Goal: Information Seeking & Learning: Check status

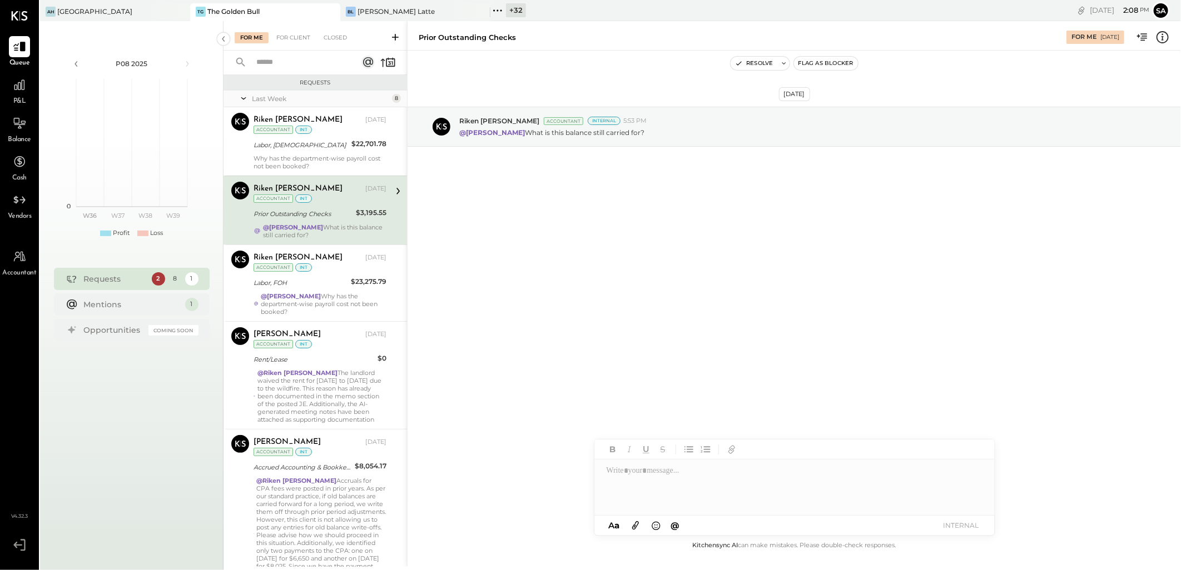
click at [284, 217] on div "Prior Outstanding Checks" at bounding box center [302, 213] width 99 height 11
drag, startPoint x: 683, startPoint y: 476, endPoint x: 740, endPoint y: 466, distance: 58.7
click at [683, 476] on div at bounding box center [794, 488] width 400 height 56
click at [665, 474] on div at bounding box center [794, 488] width 400 height 56
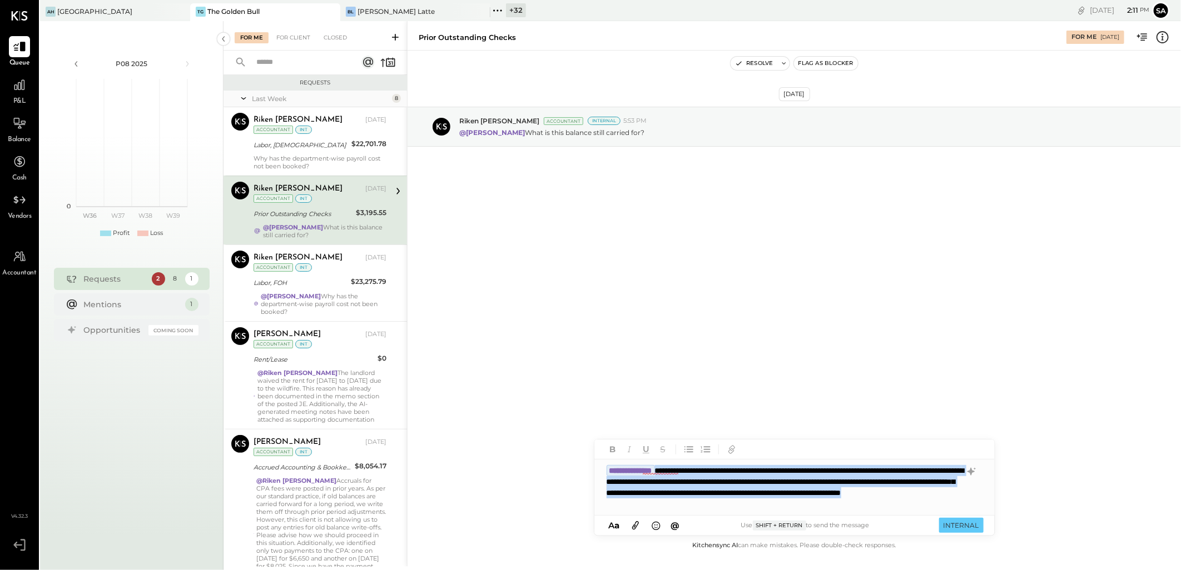
drag, startPoint x: 682, startPoint y: 470, endPoint x: 891, endPoint y: 512, distance: 213.7
click at [891, 512] on div "**********" at bounding box center [794, 488] width 400 height 56
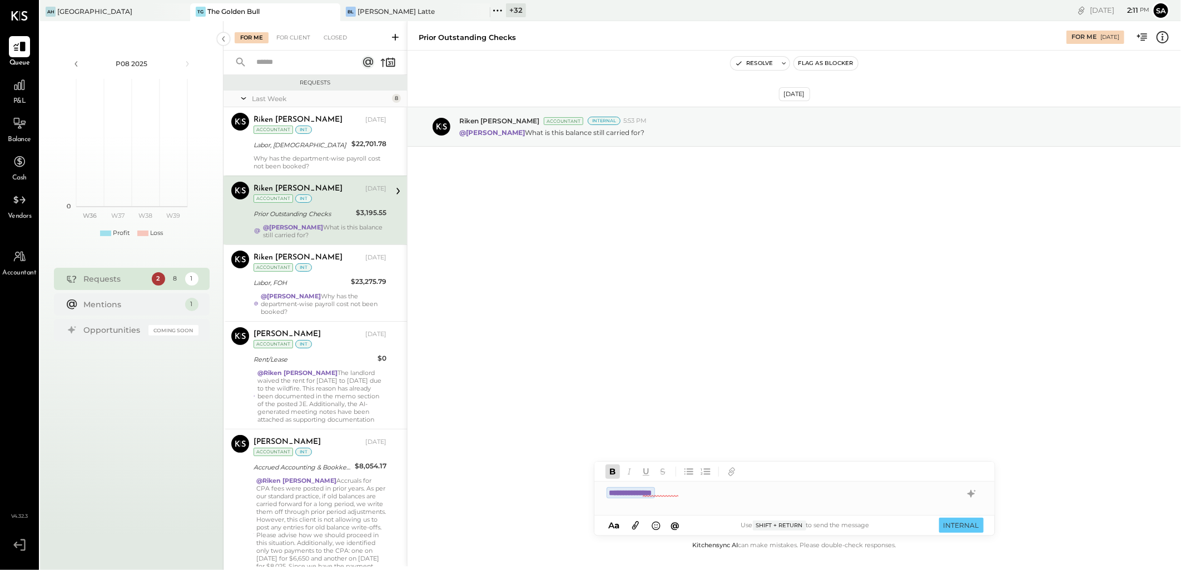
click at [701, 491] on div "**********" at bounding box center [794, 493] width 400 height 22
click at [715, 493] on div "**********" at bounding box center [794, 493] width 400 height 22
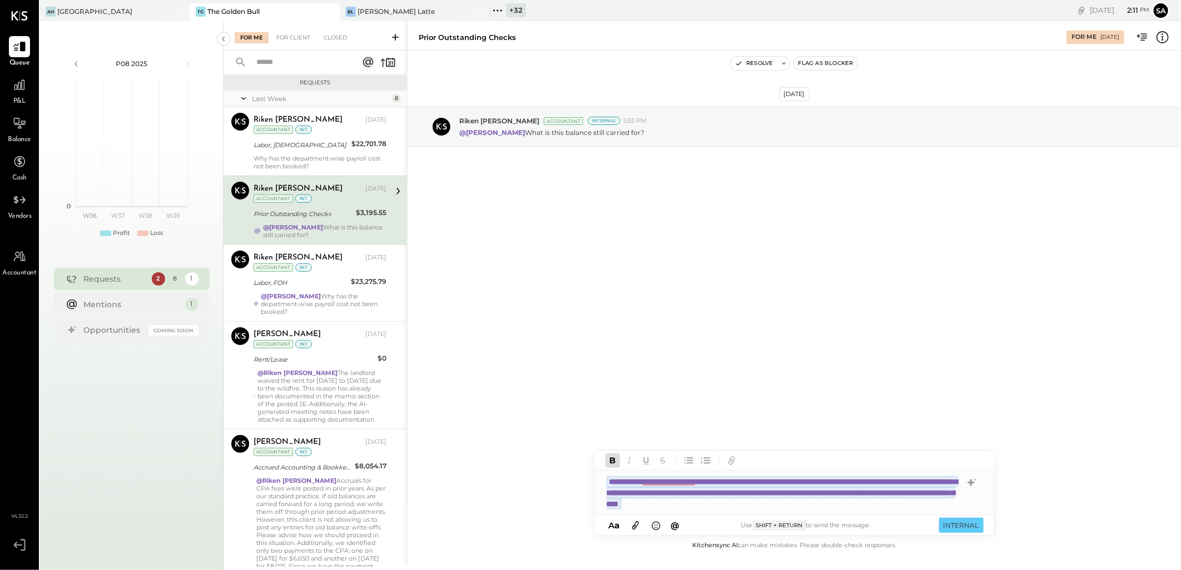
click at [953, 501] on div "**********" at bounding box center [794, 493] width 400 height 44
click at [959, 503] on div "**********" at bounding box center [794, 493] width 400 height 44
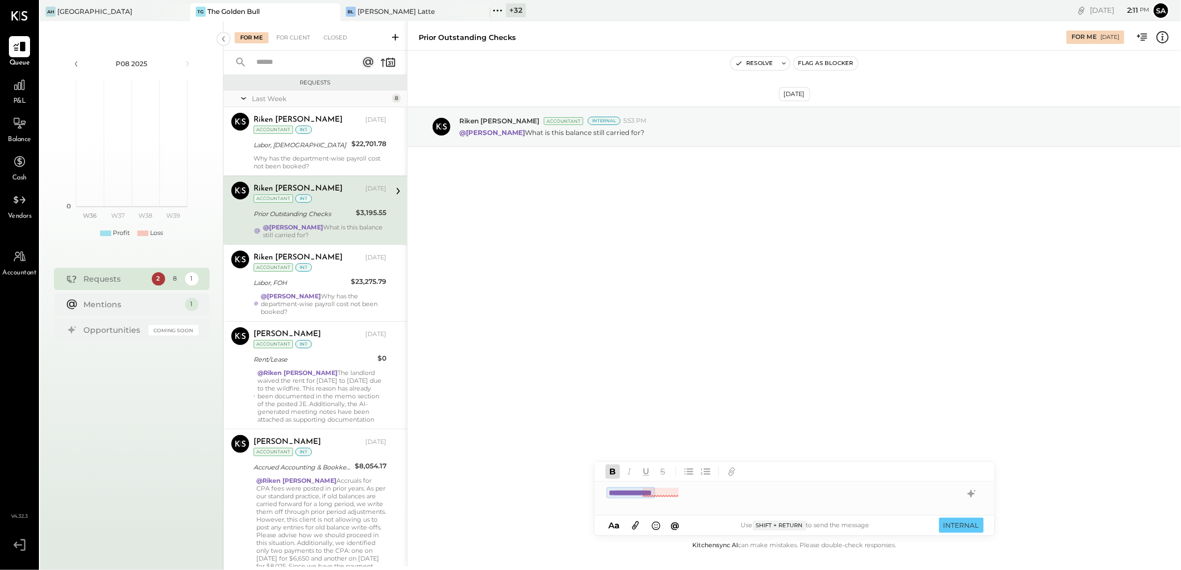
click at [726, 498] on div "**********" at bounding box center [794, 493] width 400 height 22
click at [707, 497] on div "**********" at bounding box center [794, 493] width 400 height 22
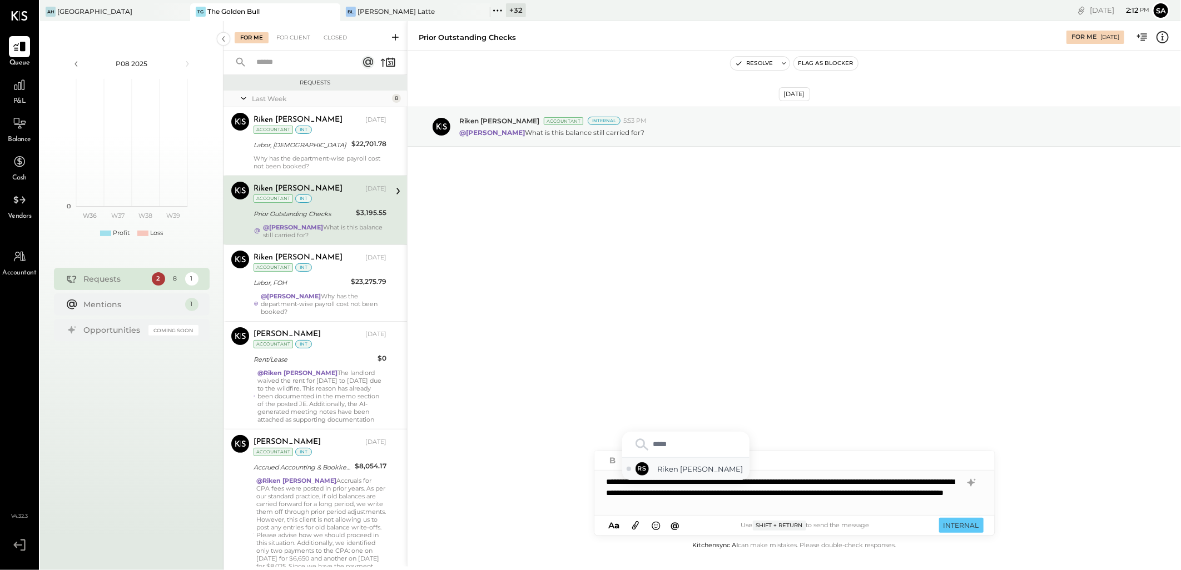
click at [705, 464] on span "Riken [PERSON_NAME]" at bounding box center [701, 469] width 87 height 11
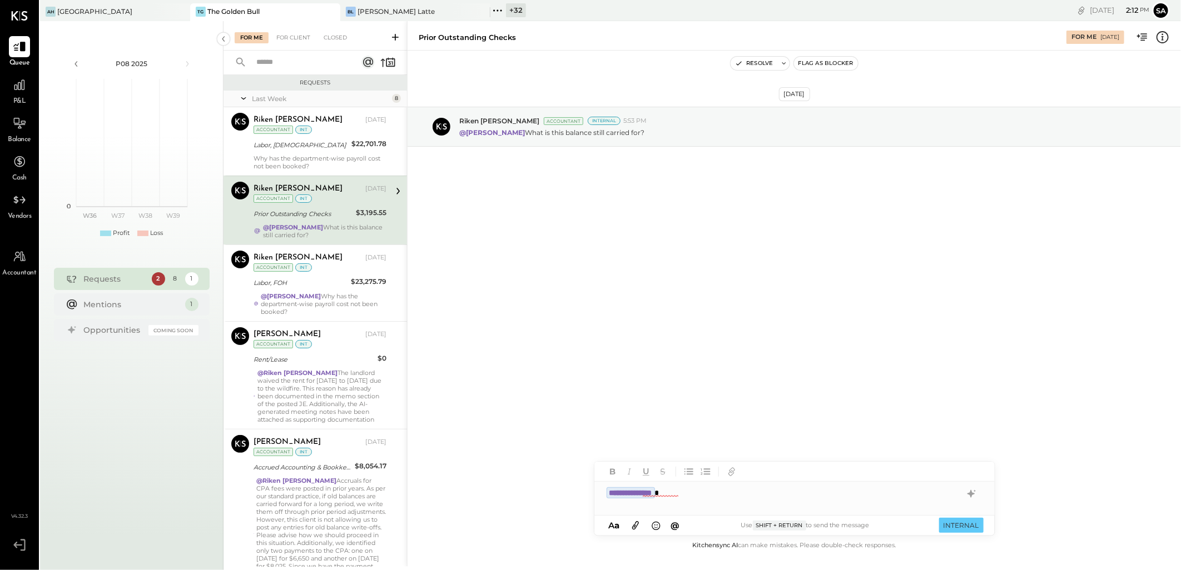
click at [690, 495] on div "**********" at bounding box center [794, 493] width 400 height 22
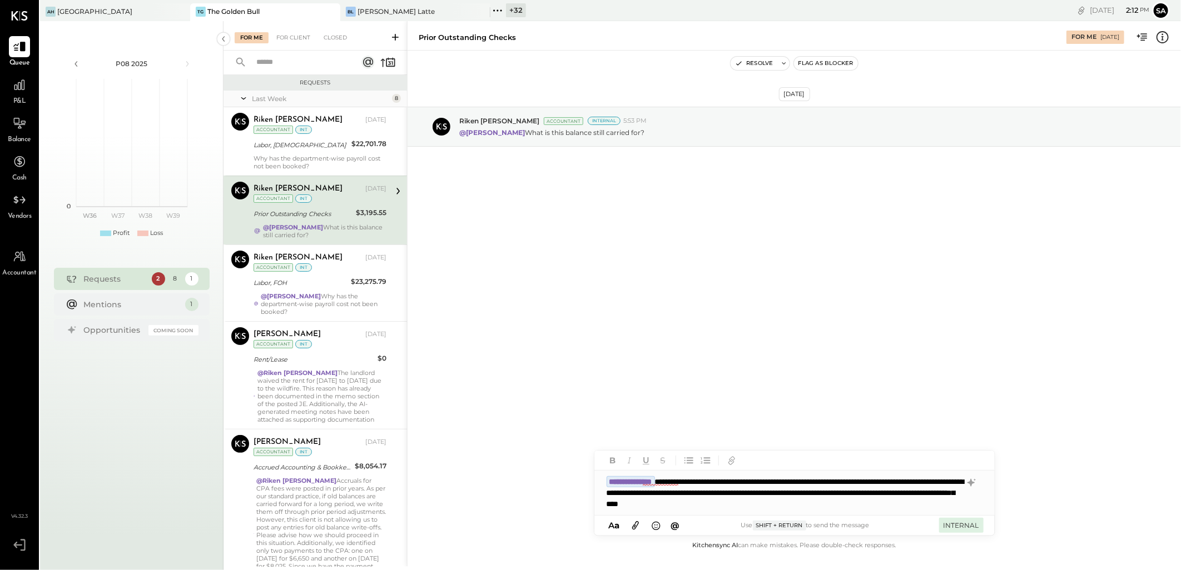
click at [958, 526] on button "INTERNAL" at bounding box center [961, 525] width 44 height 15
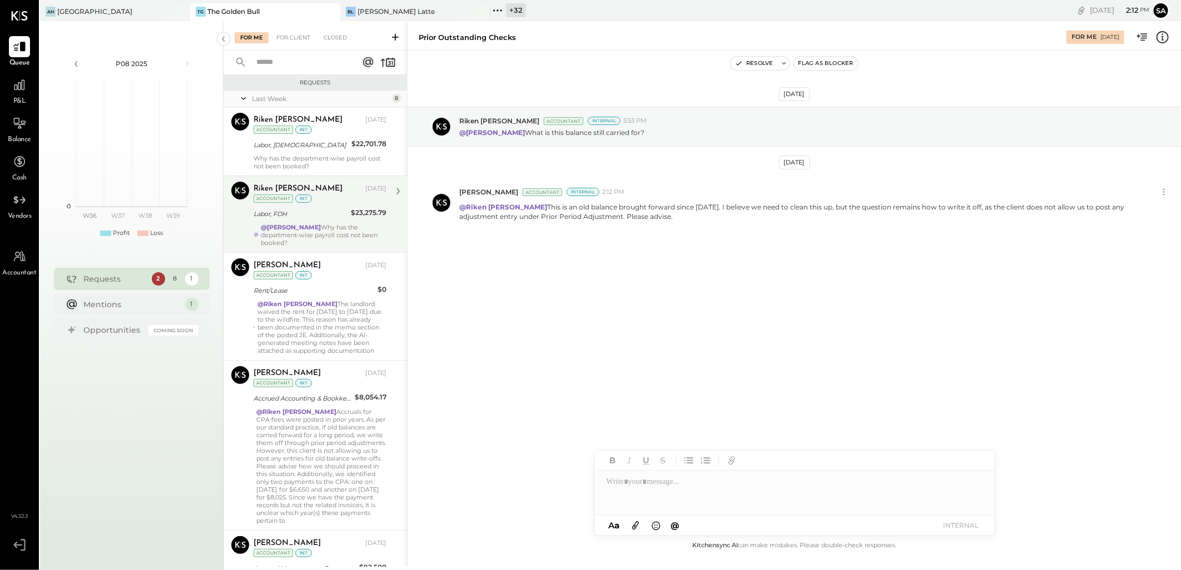
click at [301, 213] on div "Labor, FOH" at bounding box center [300, 213] width 94 height 11
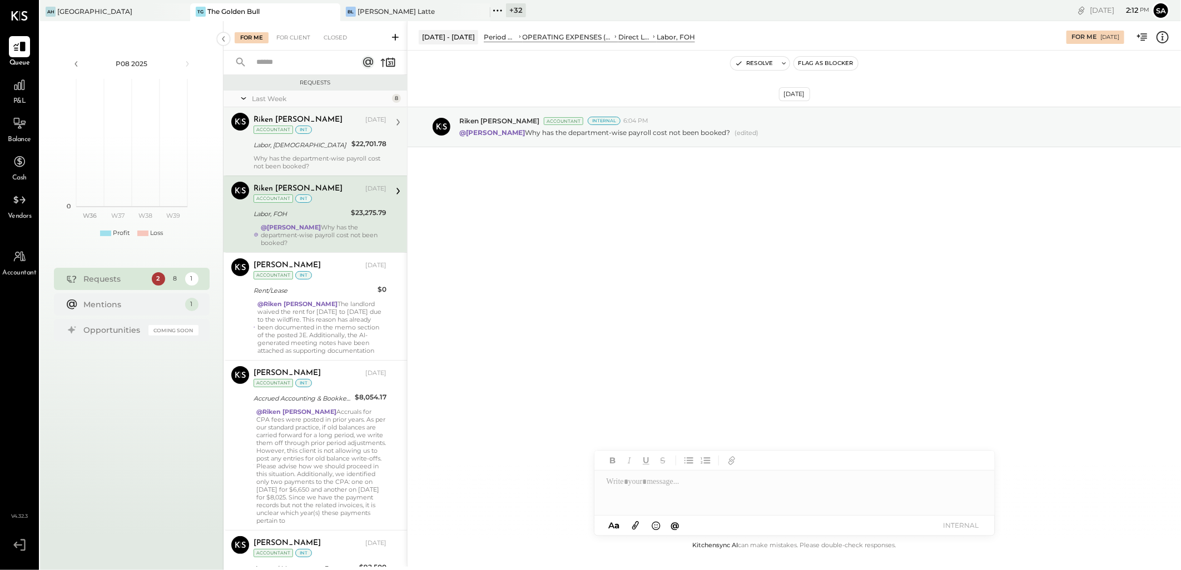
click at [319, 149] on div "Labor, BOH" at bounding box center [300, 145] width 95 height 11
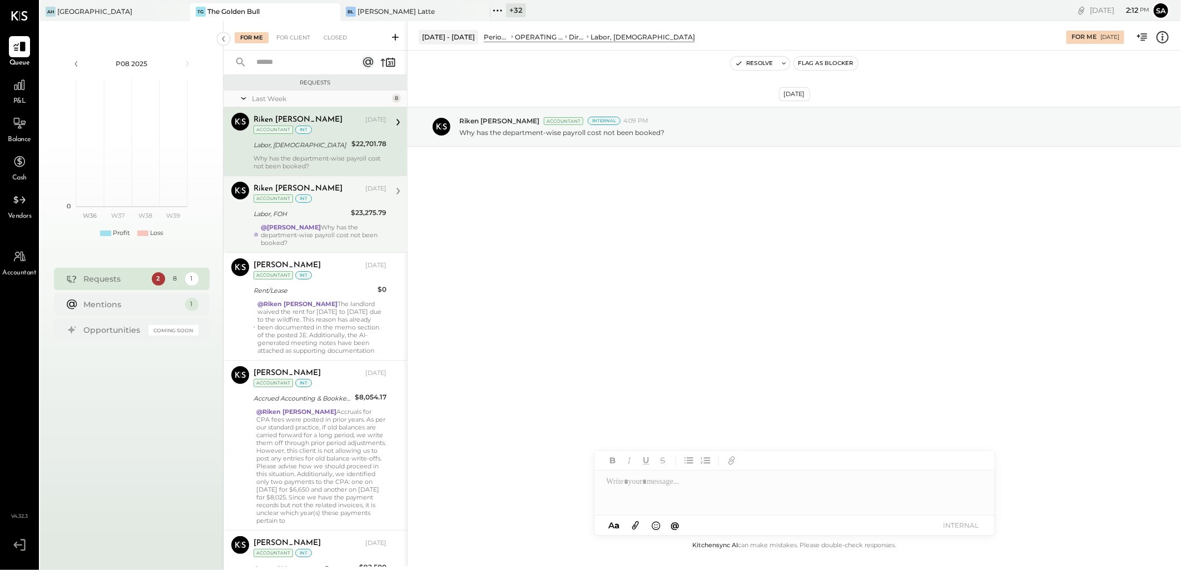
click at [301, 223] on div "@Janvi Soni Why has the department-wise payroll cost not been booked?" at bounding box center [324, 234] width 126 height 23
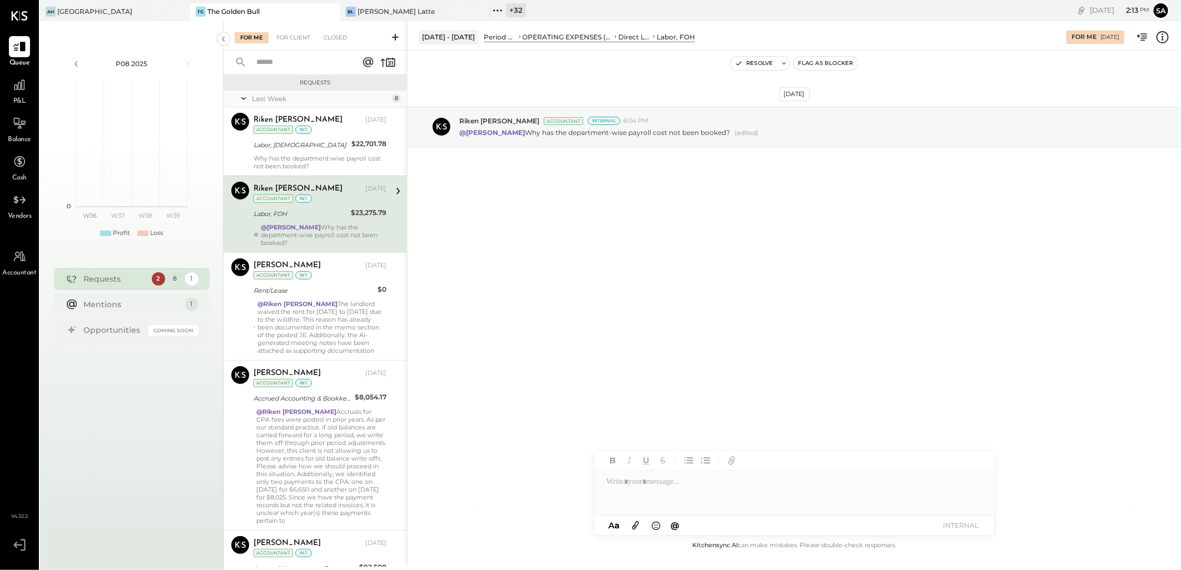
click at [674, 493] on div at bounding box center [794, 493] width 400 height 44
click at [698, 485] on div at bounding box center [794, 493] width 400 height 44
drag, startPoint x: 679, startPoint y: 475, endPoint x: 673, endPoint y: 480, distance: 7.5
click at [679, 475] on div at bounding box center [794, 493] width 400 height 44
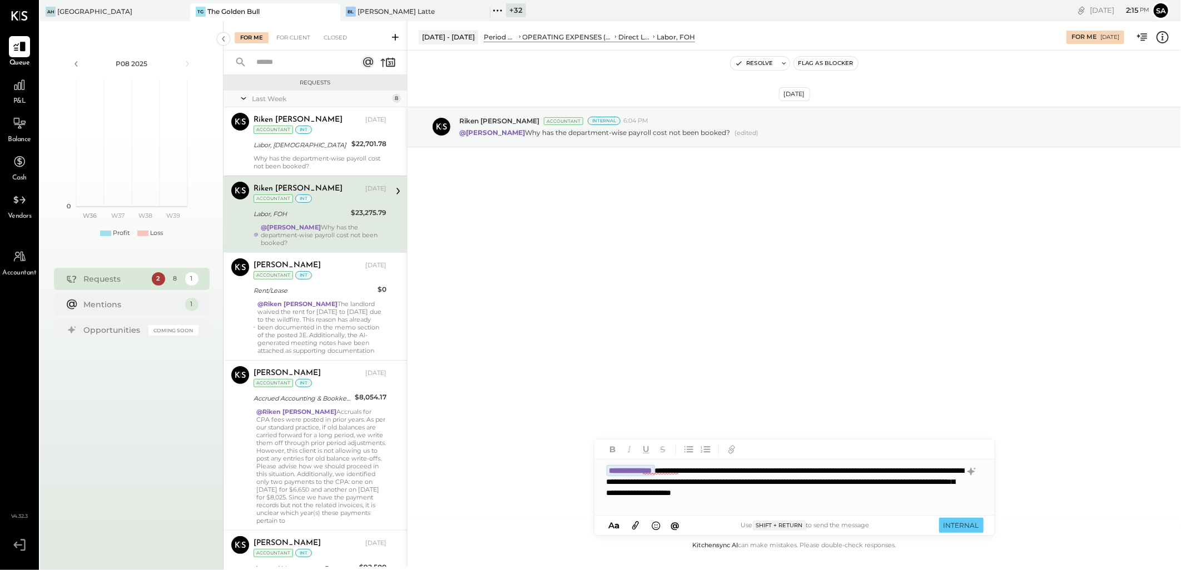
click at [636, 525] on icon at bounding box center [635, 525] width 12 height 13
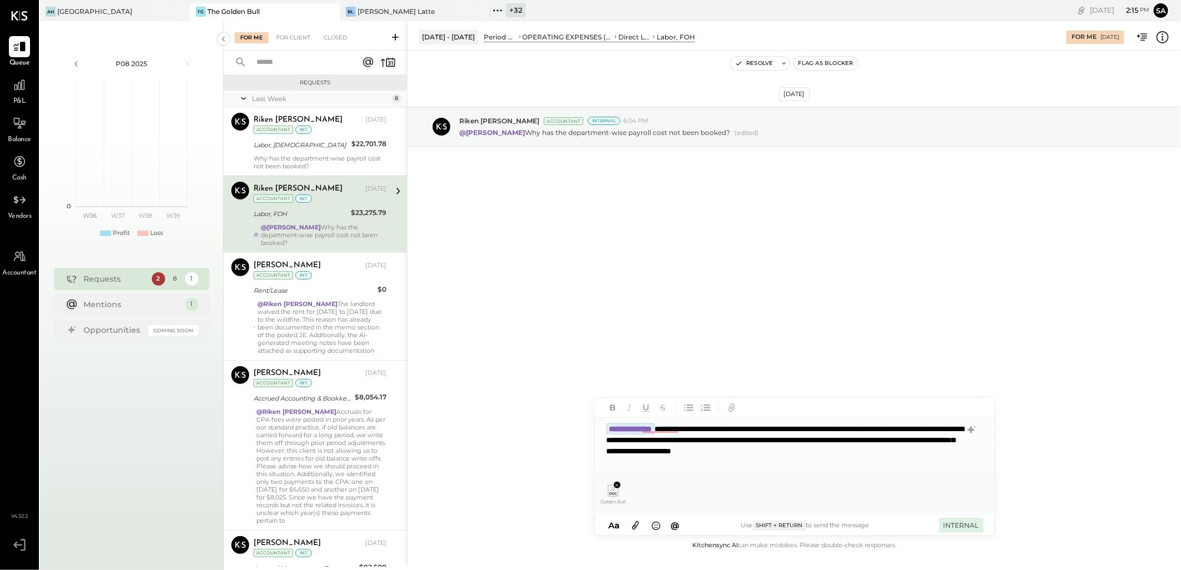
click at [975, 525] on button "INTERNAL" at bounding box center [961, 525] width 44 height 15
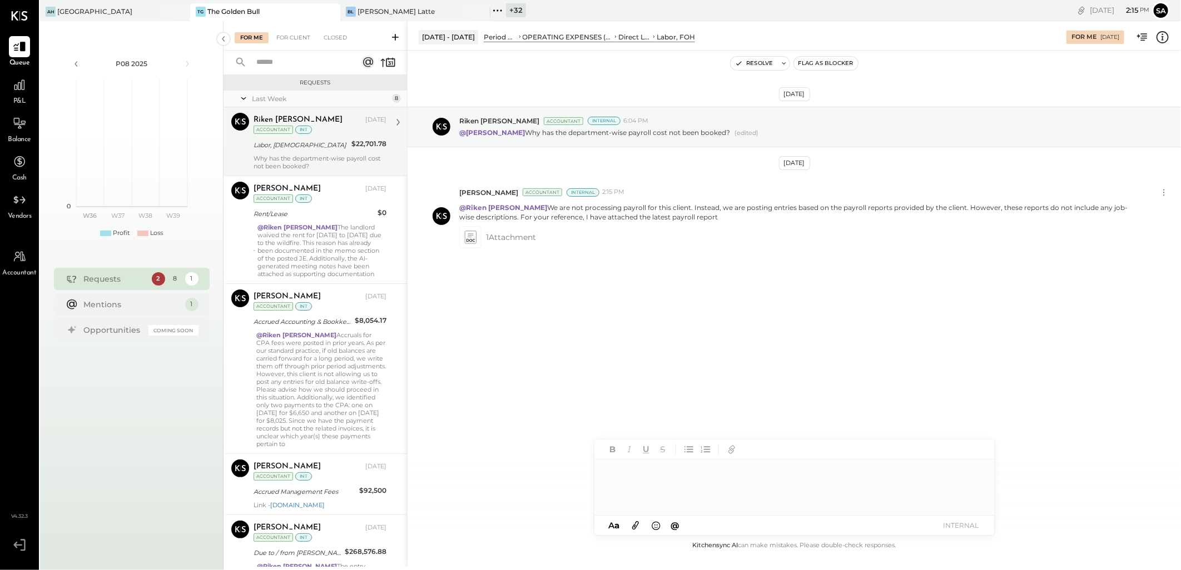
click at [315, 148] on div "Labor, BOH" at bounding box center [300, 145] width 95 height 11
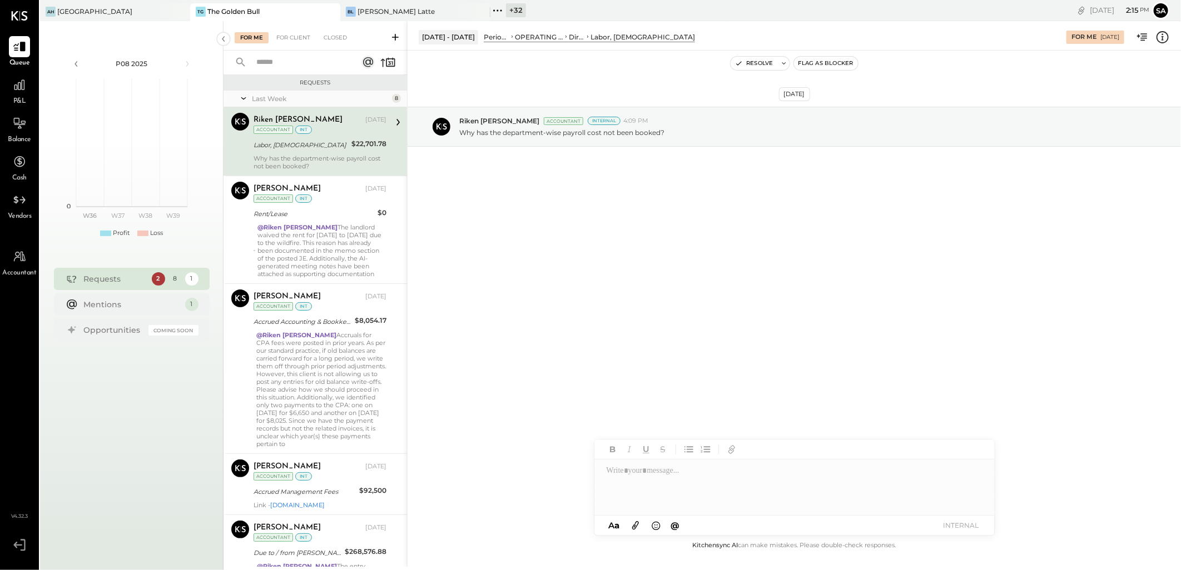
click at [656, 476] on div at bounding box center [794, 488] width 400 height 56
type input "*****"
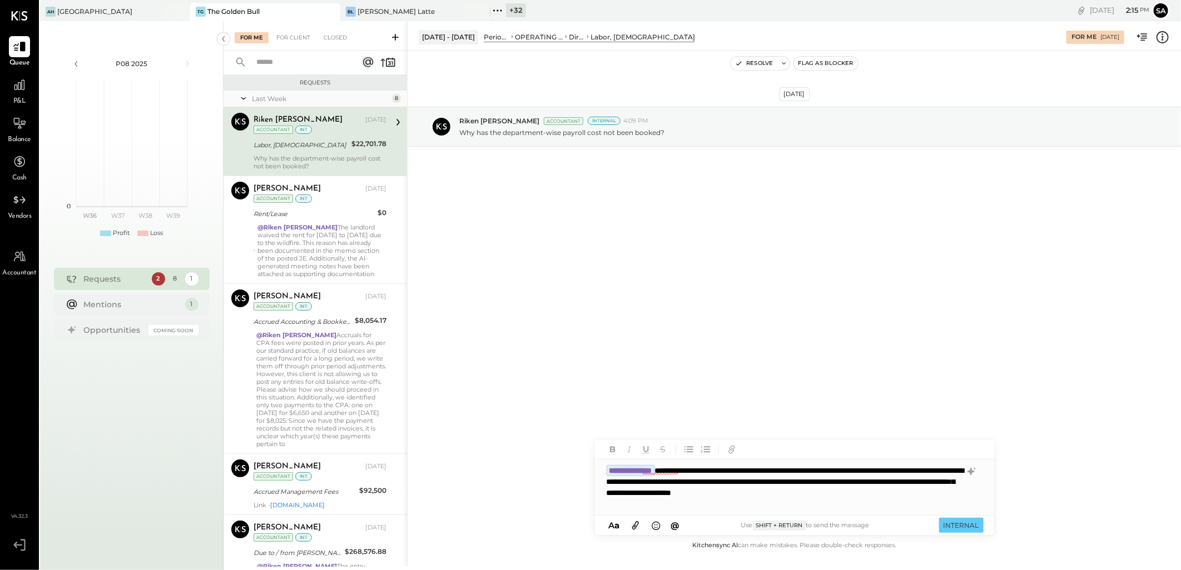
click at [633, 528] on icon at bounding box center [635, 526] width 7 height 8
click at [637, 525] on icon at bounding box center [635, 525] width 12 height 13
click at [967, 524] on button "INTERNAL" at bounding box center [961, 525] width 44 height 15
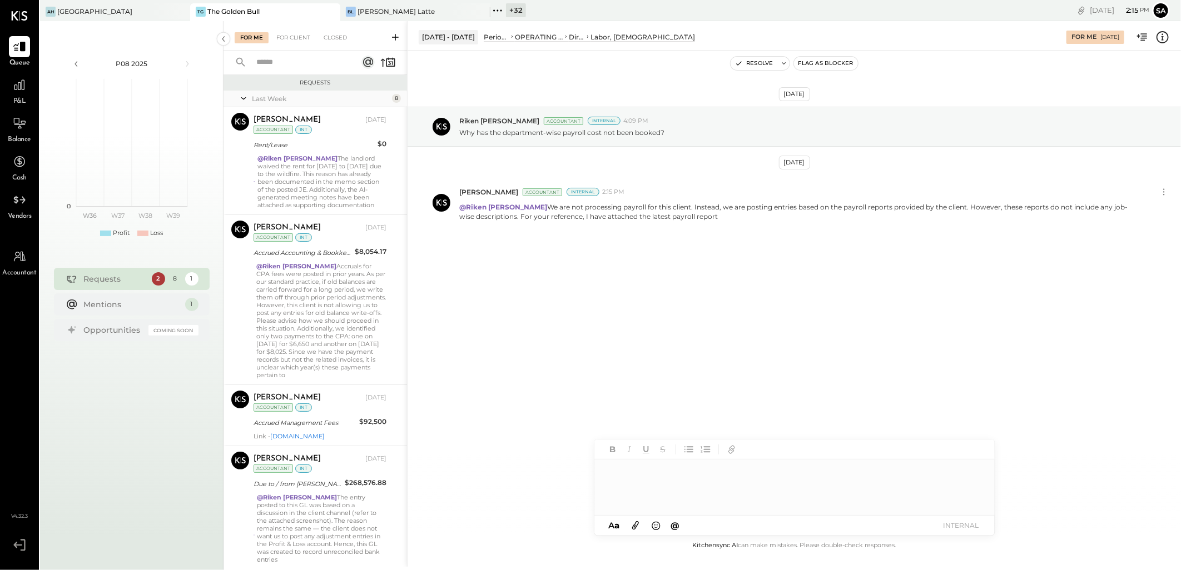
scroll to position [506, 0]
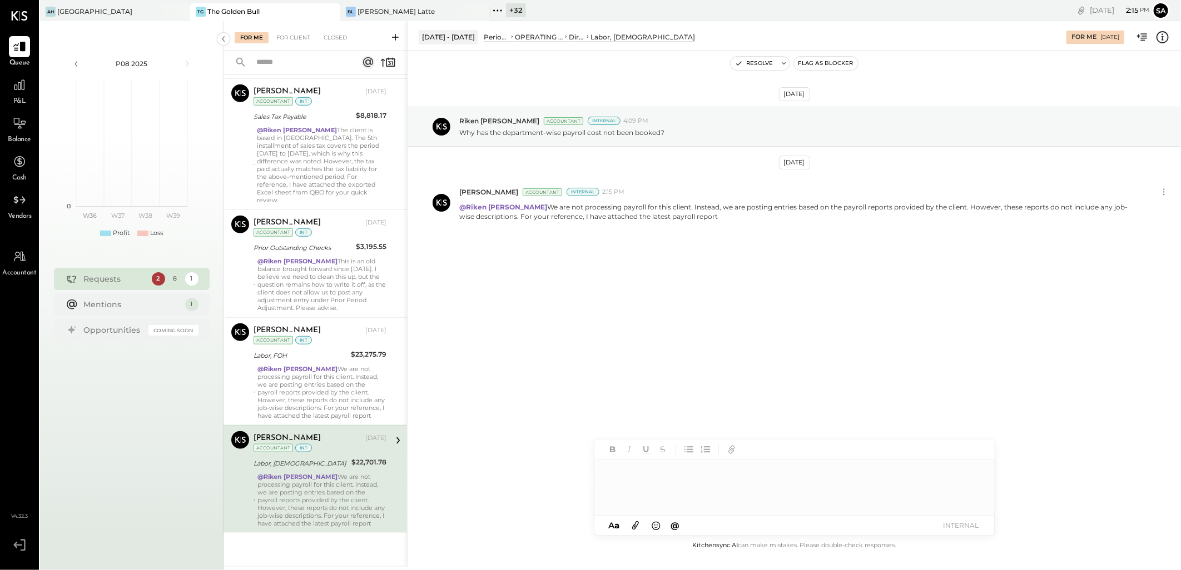
click at [635, 525] on icon at bounding box center [635, 526] width 7 height 8
click at [655, 379] on div "Aug 29th, 2025 Riken Shethiya Accountant Internal 4:09 PM Why has the departmen…" at bounding box center [793, 295] width 773 height 489
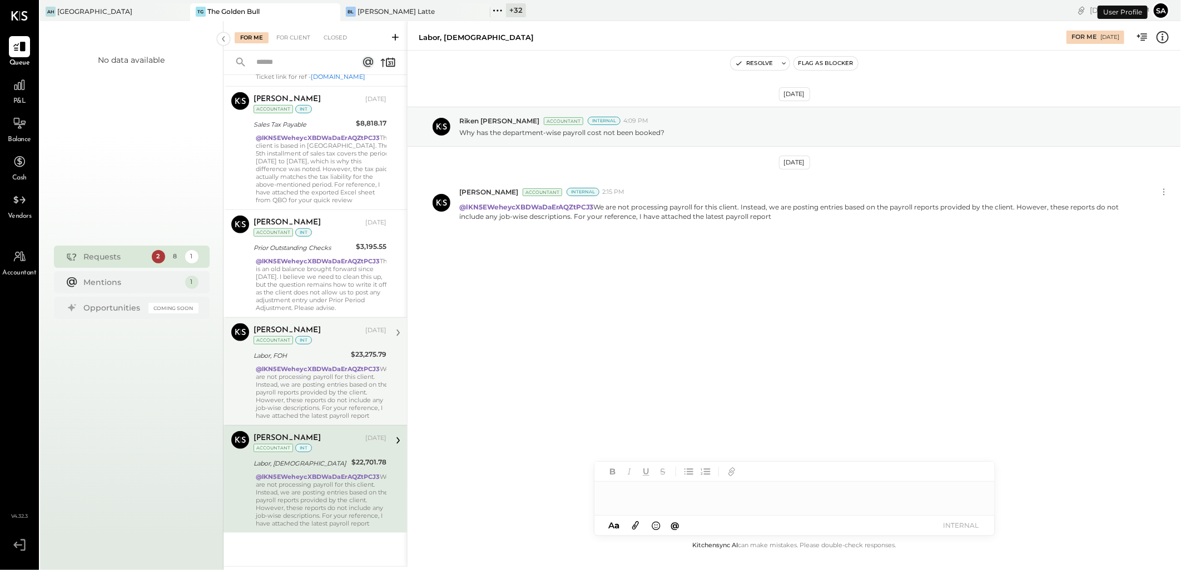
scroll to position [507, 0]
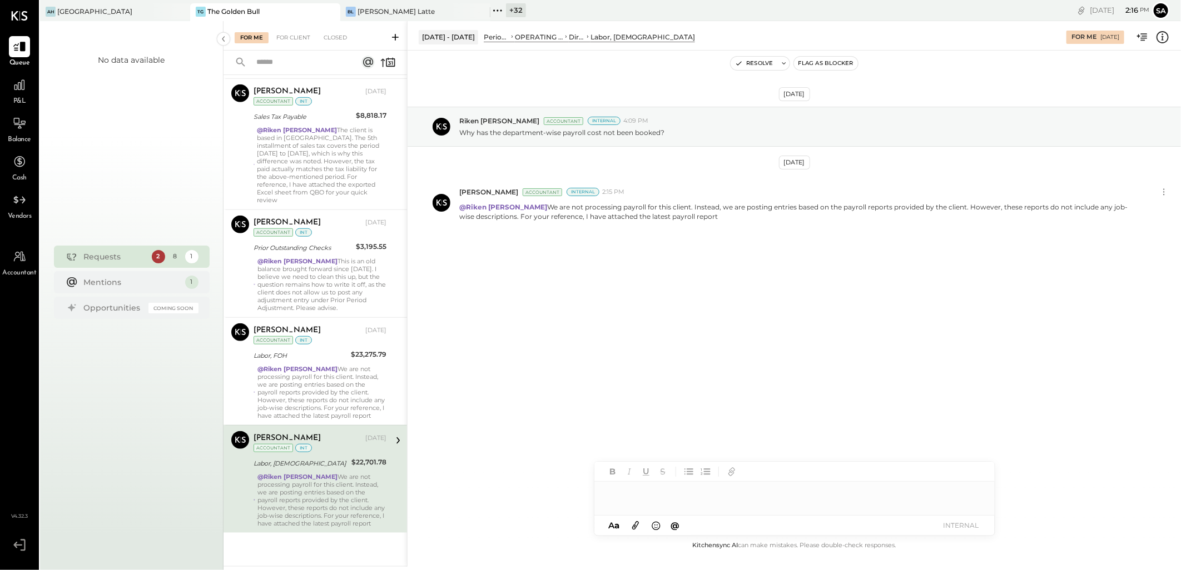
click at [635, 523] on icon at bounding box center [635, 525] width 12 height 13
click at [637, 458] on div at bounding box center [794, 451] width 400 height 22
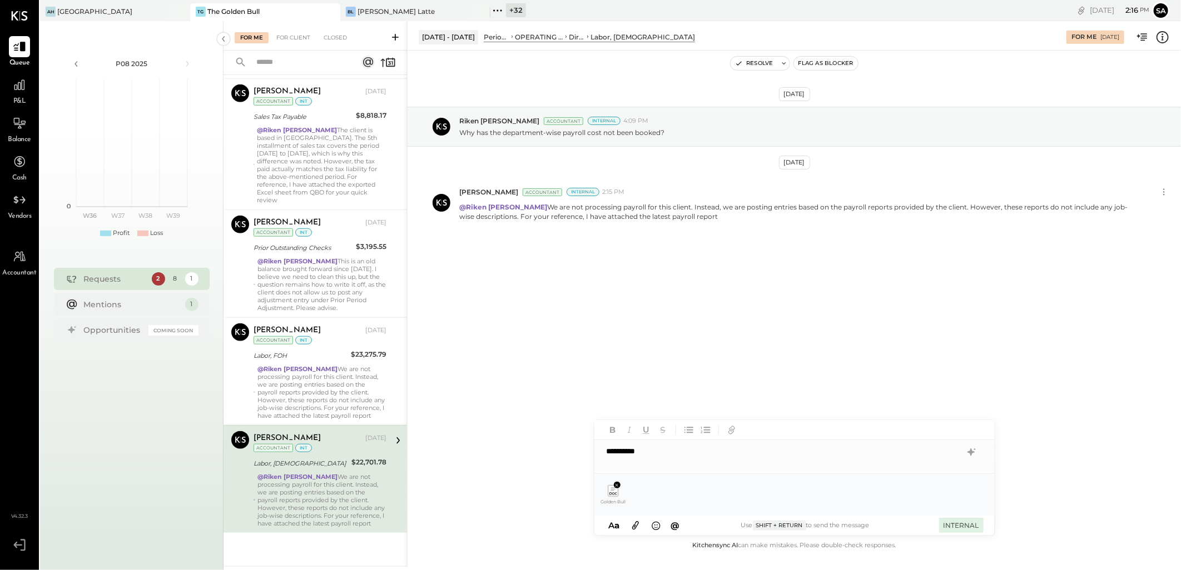
click at [965, 526] on button "INTERNAL" at bounding box center [961, 525] width 44 height 15
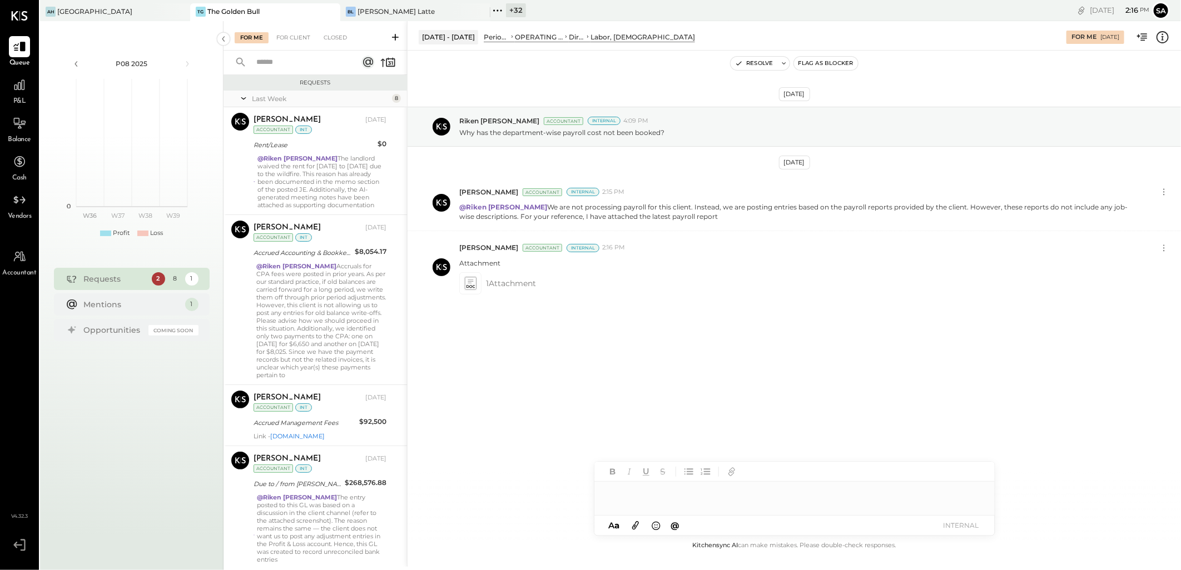
click at [259, 101] on div "Last Week" at bounding box center [320, 98] width 137 height 9
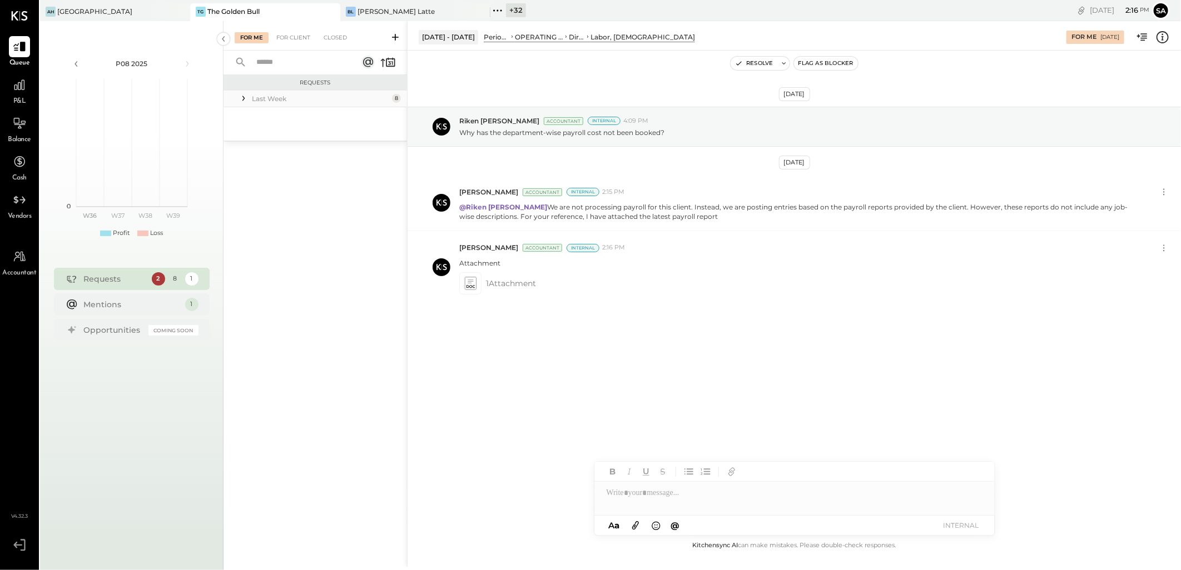
click at [259, 101] on div "Last Week" at bounding box center [320, 98] width 137 height 9
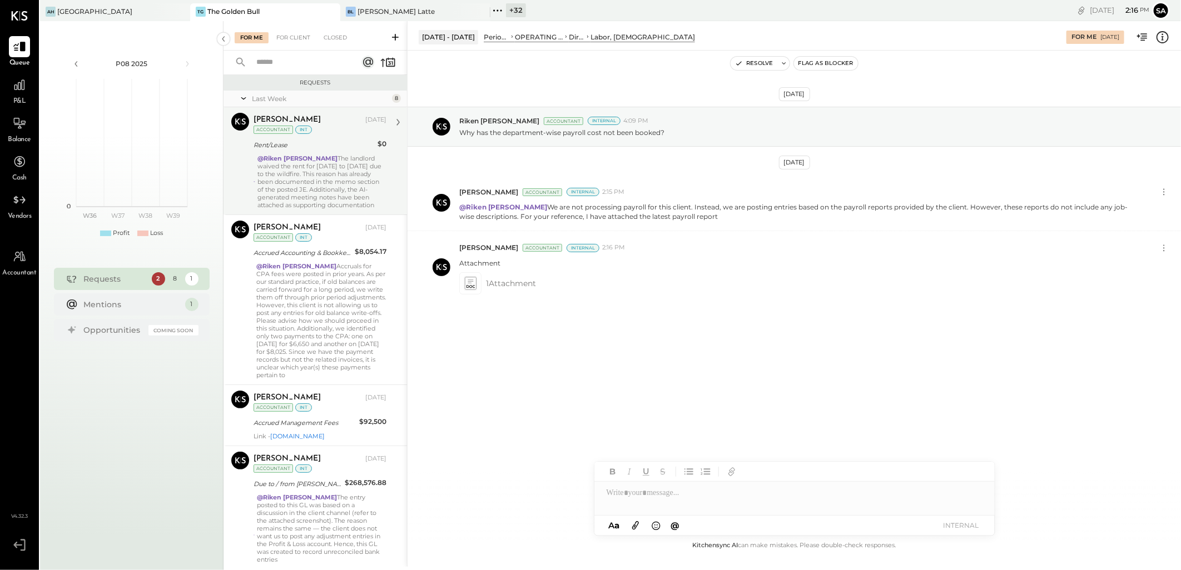
click at [324, 200] on div "@Riken Shethiya The landlord waived the rent for March 2025 to May 2025 due to …" at bounding box center [321, 182] width 129 height 54
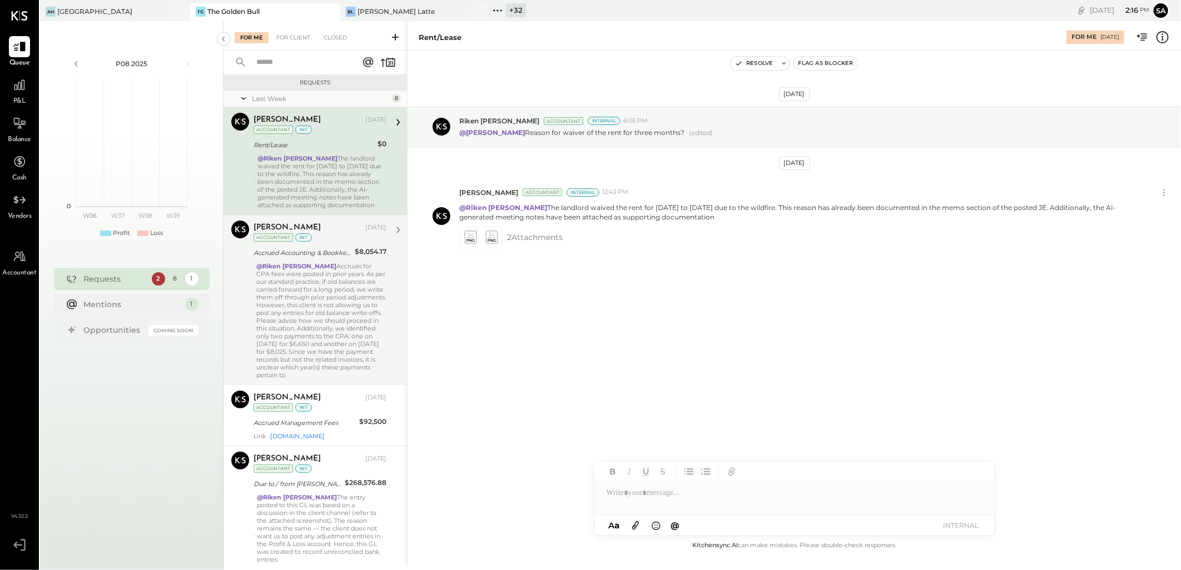
click at [329, 280] on div "@Riken Shethiya Accruals for CPA fees were posted in prior years. As per our st…" at bounding box center [321, 320] width 130 height 117
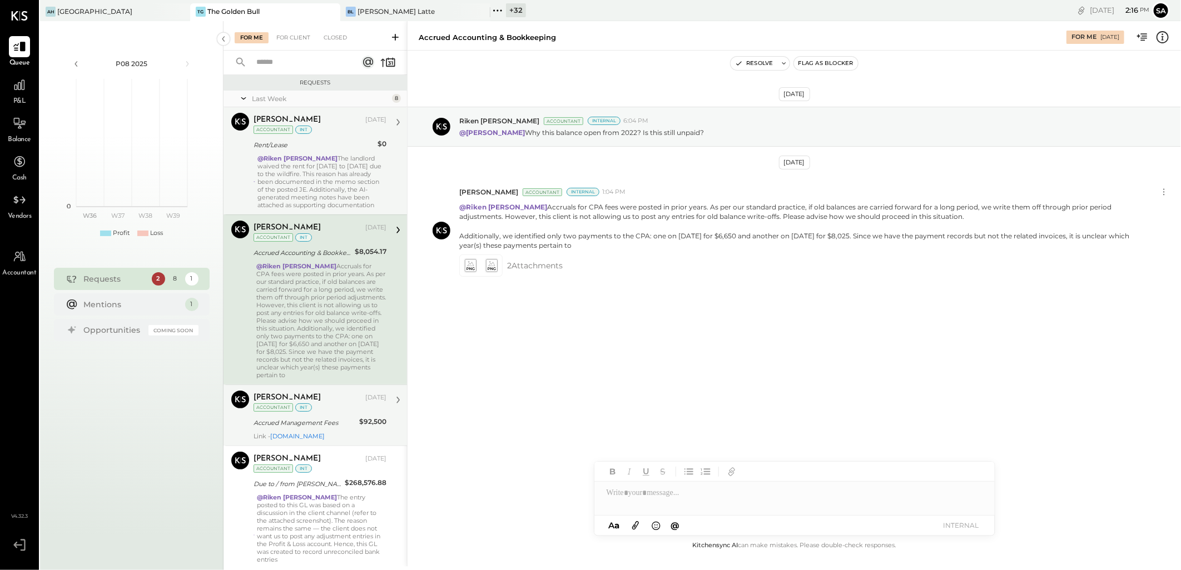
click at [342, 429] on div "Accrued Management Fees" at bounding box center [304, 422] width 102 height 11
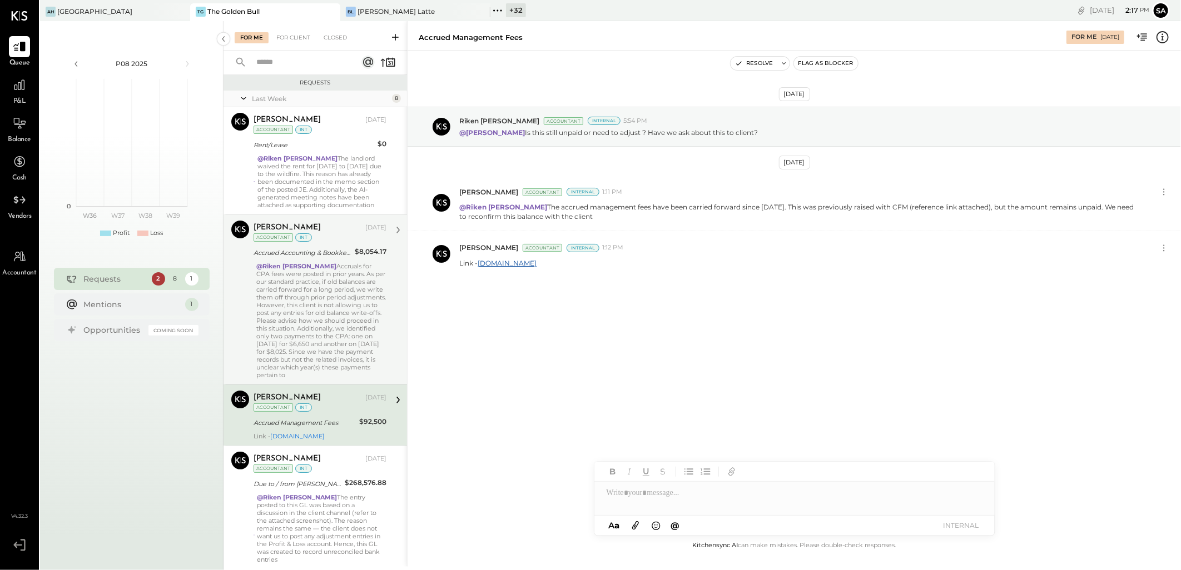
drag, startPoint x: 297, startPoint y: 175, endPoint x: 301, endPoint y: 214, distance: 39.7
click at [297, 175] on div "@Riken Shethiya The landlord waived the rent for March 2025 to May 2025 due to …" at bounding box center [321, 182] width 129 height 54
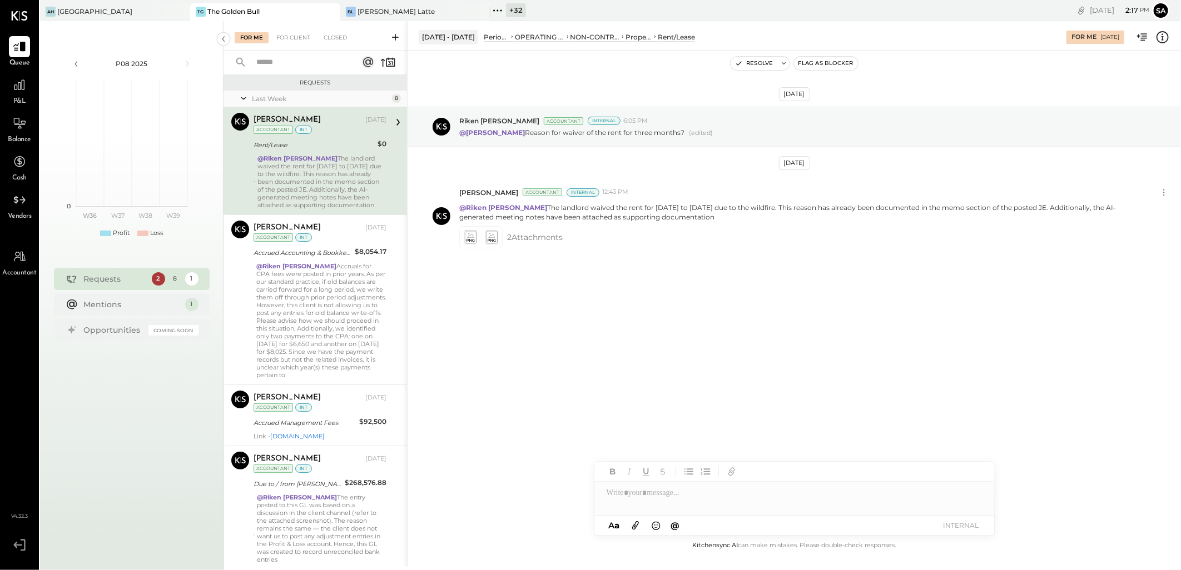
click at [311, 256] on div "Accrued Accounting & Bookkeeping" at bounding box center [302, 252] width 98 height 11
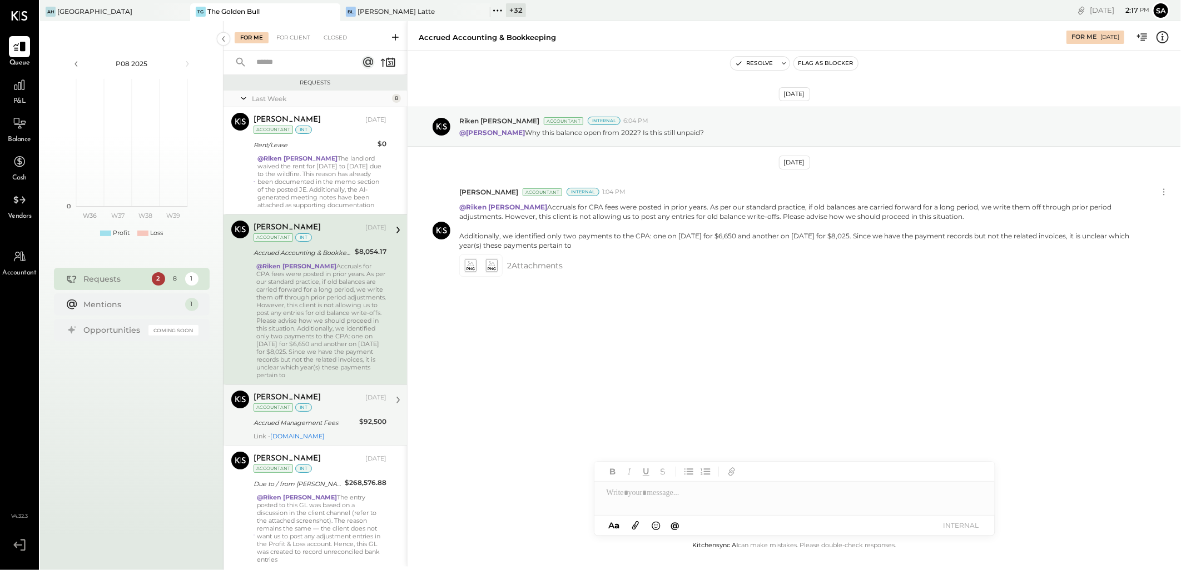
click at [329, 429] on div "Accrued Management Fees" at bounding box center [304, 422] width 102 height 11
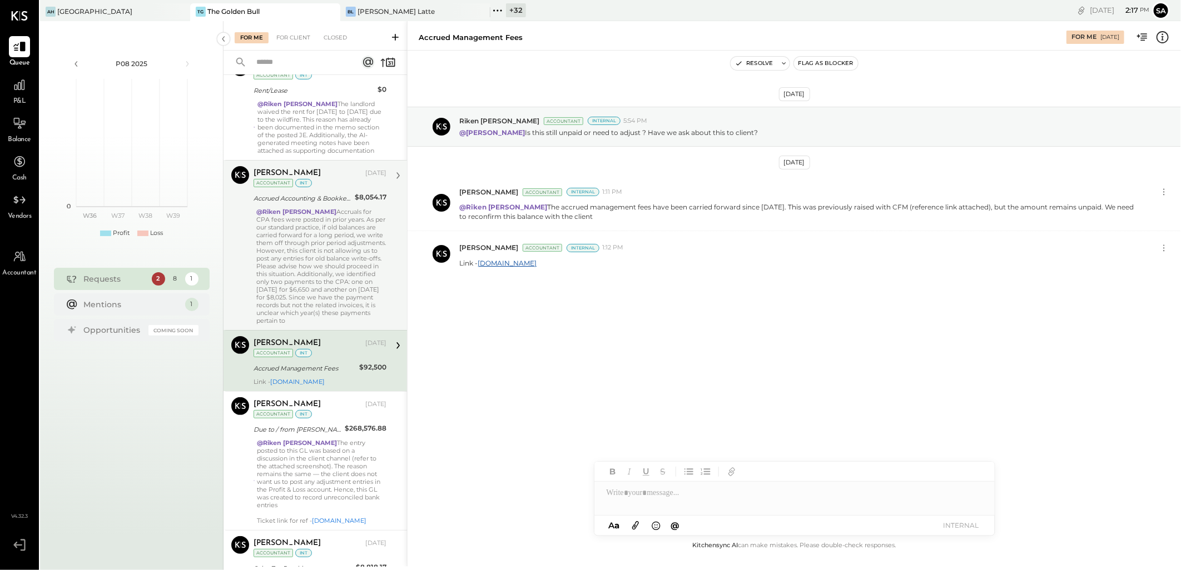
scroll to position [247, 0]
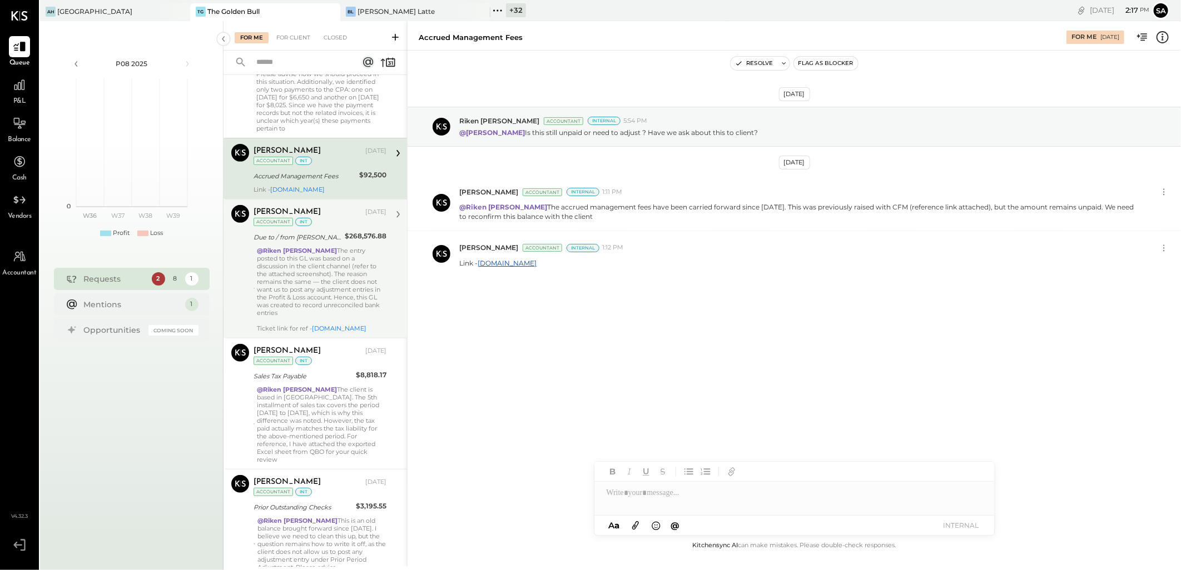
click at [314, 276] on div "@Riken Shethiya The entry posted to this GL was based on a discussion in the cl…" at bounding box center [322, 290] width 130 height 86
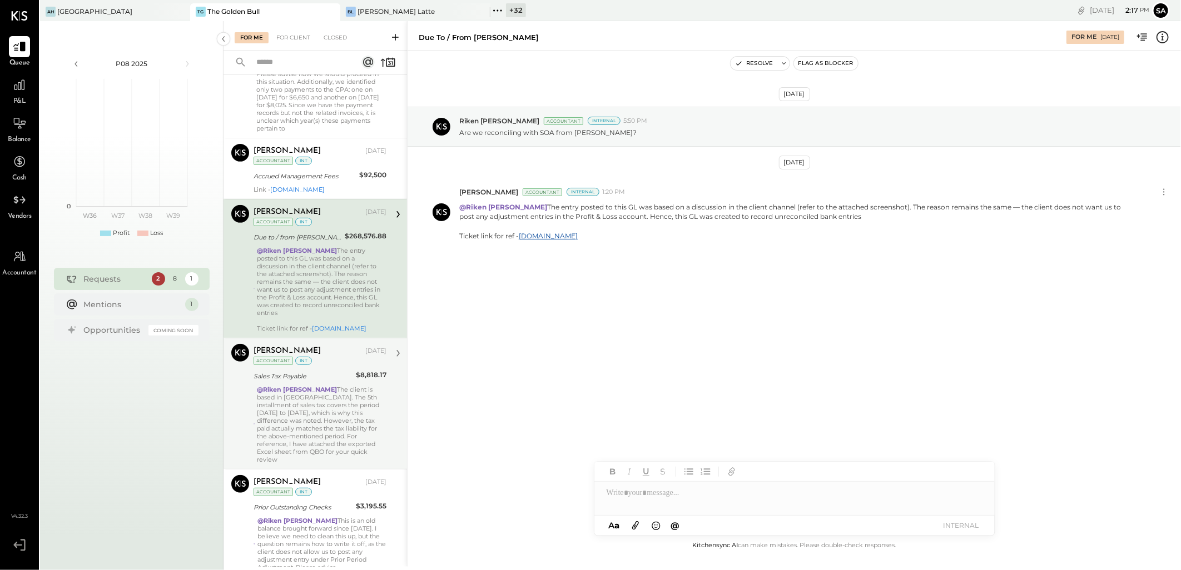
click at [309, 417] on div "@Riken Shethiya The client is based in CA. The 5th installment of sales tax cov…" at bounding box center [322, 425] width 130 height 78
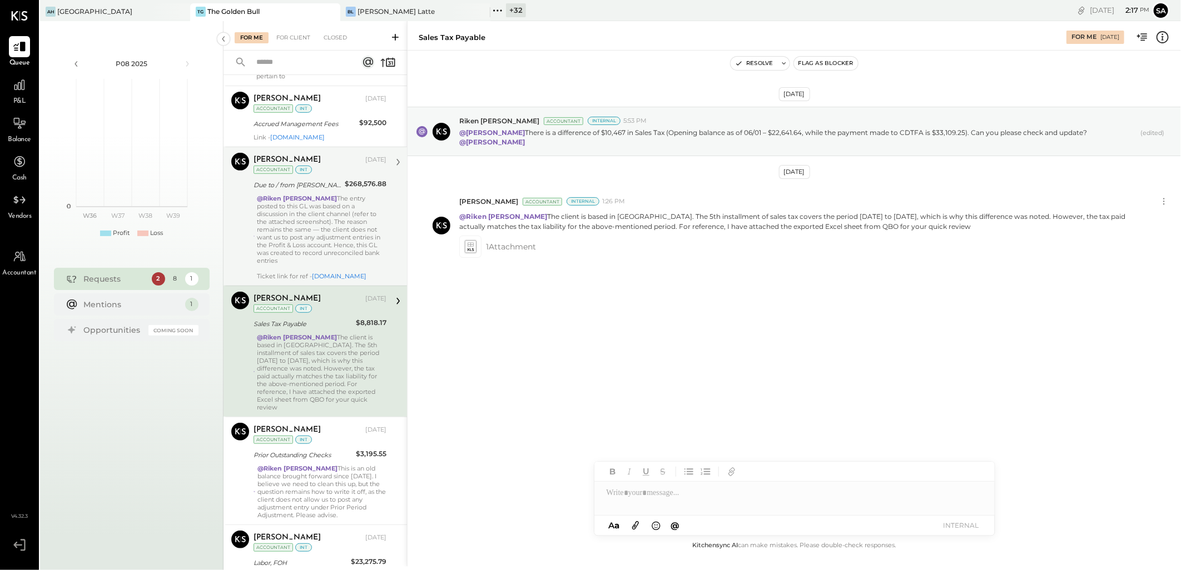
scroll to position [460, 0]
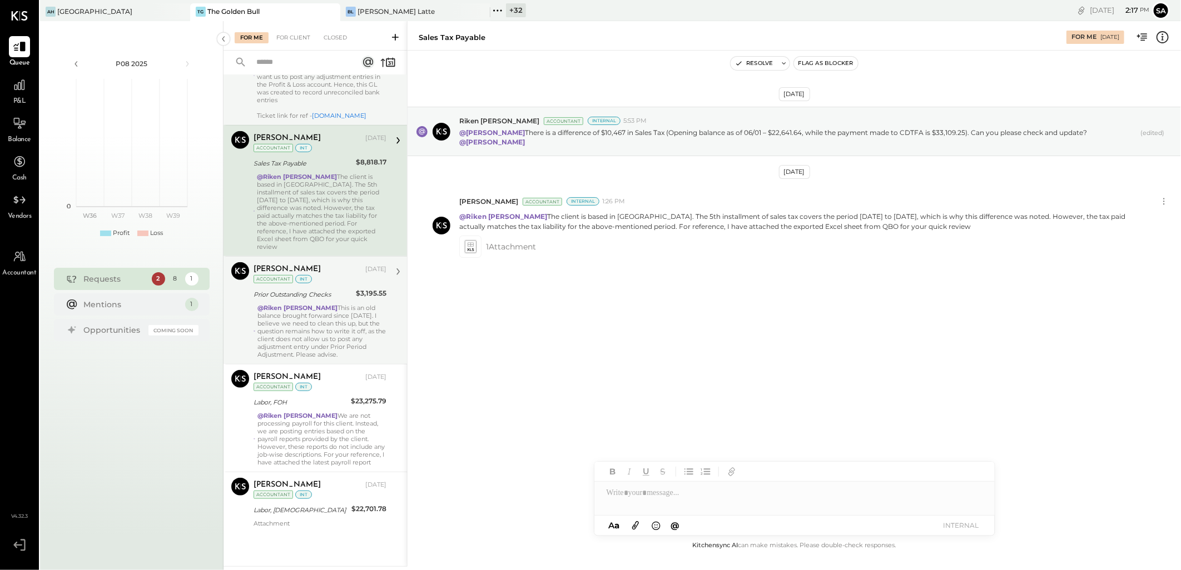
click at [321, 302] on div "Sarang Khandhar Aug 29, 2025 Accountant int Prior Outstanding Checks $3,195.55 …" at bounding box center [319, 310] width 133 height 96
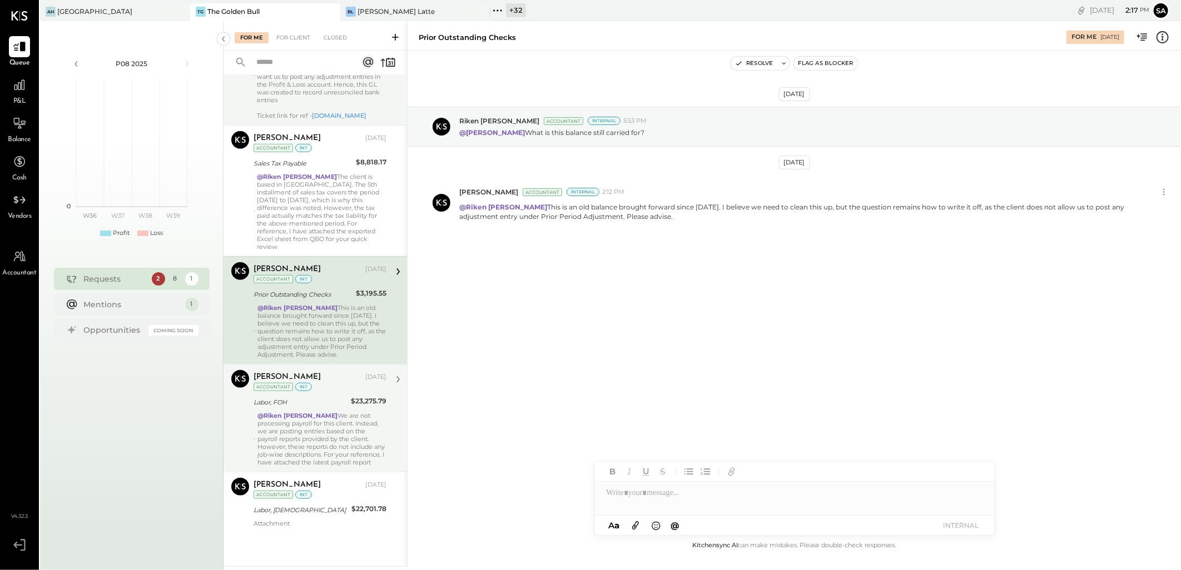
click at [337, 406] on div "Labor, FOH" at bounding box center [300, 402] width 94 height 11
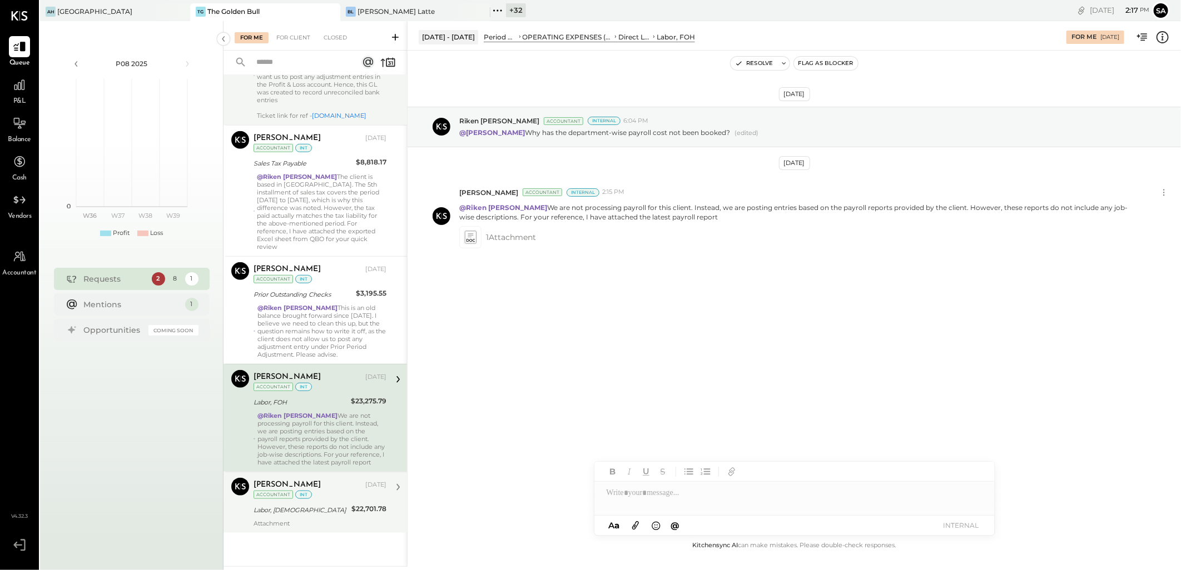
click at [338, 513] on div "Labor, BOH" at bounding box center [300, 510] width 95 height 11
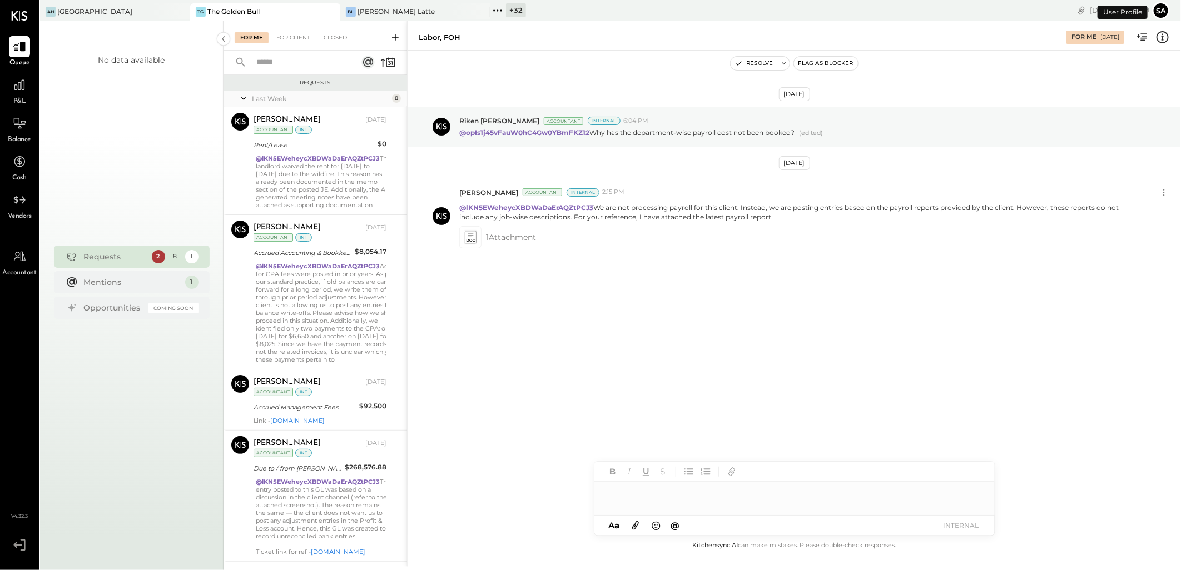
scroll to position [484, 0]
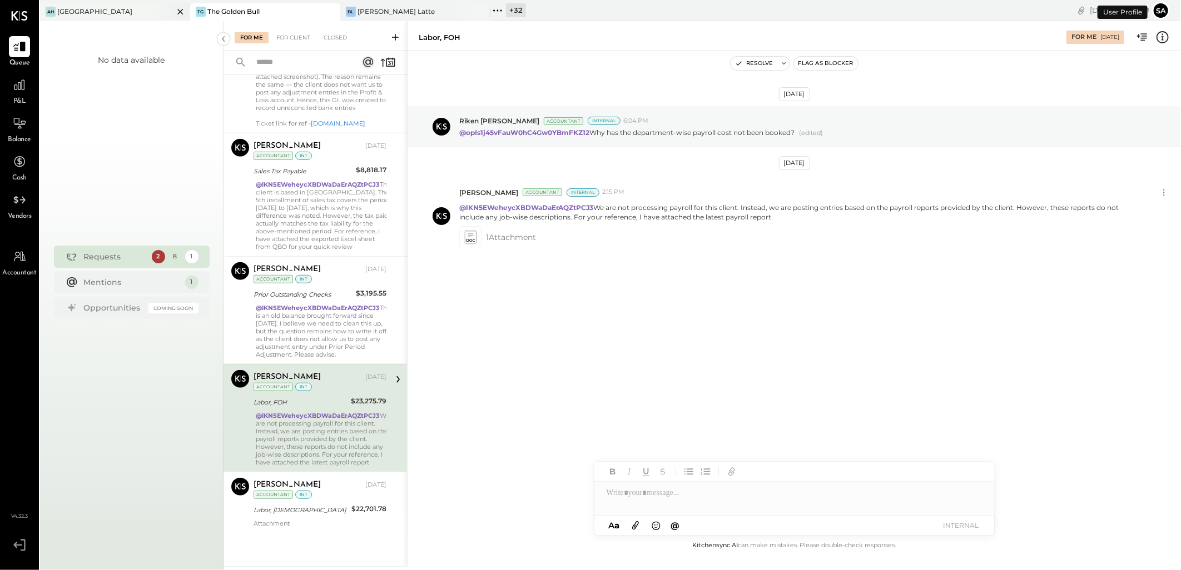
click at [141, 15] on div "AH Ashland Hill" at bounding box center [106, 12] width 133 height 10
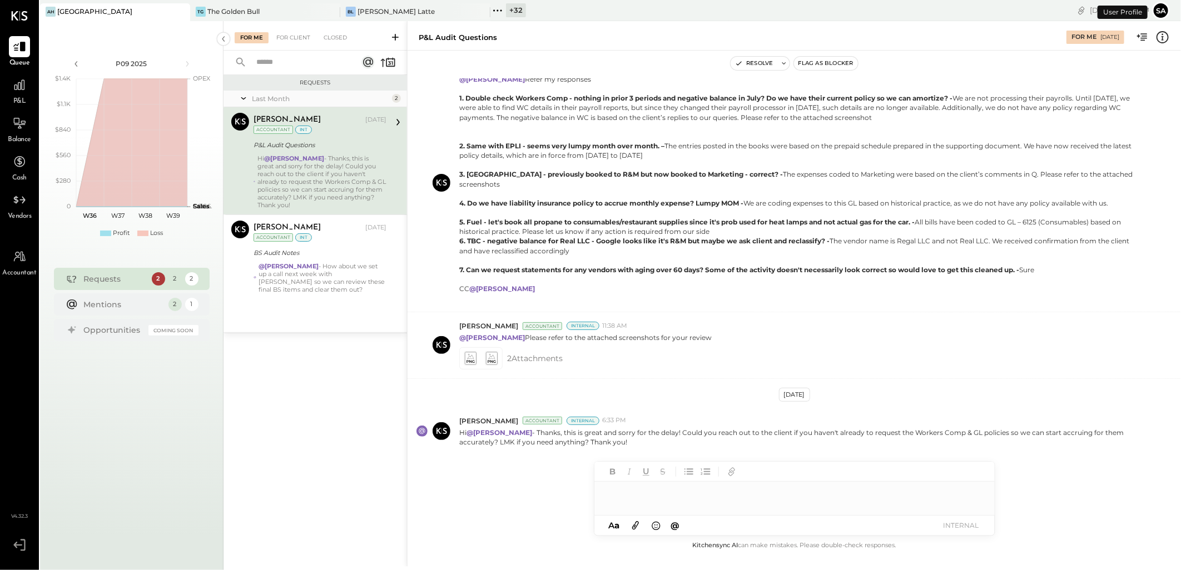
scroll to position [235, 0]
click at [349, 173] on div "Hi @Sarang Khandhar - Thanks, this is great and sorry for the delay! Could you …" at bounding box center [321, 182] width 129 height 54
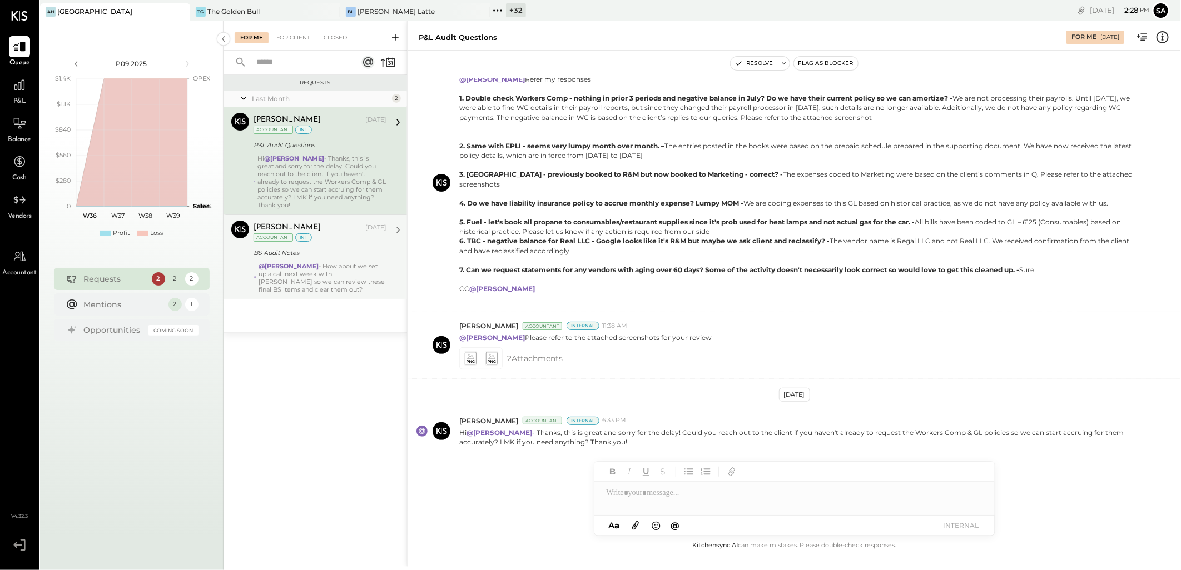
click at [291, 259] on div "BS Audit Notes" at bounding box center [318, 252] width 130 height 13
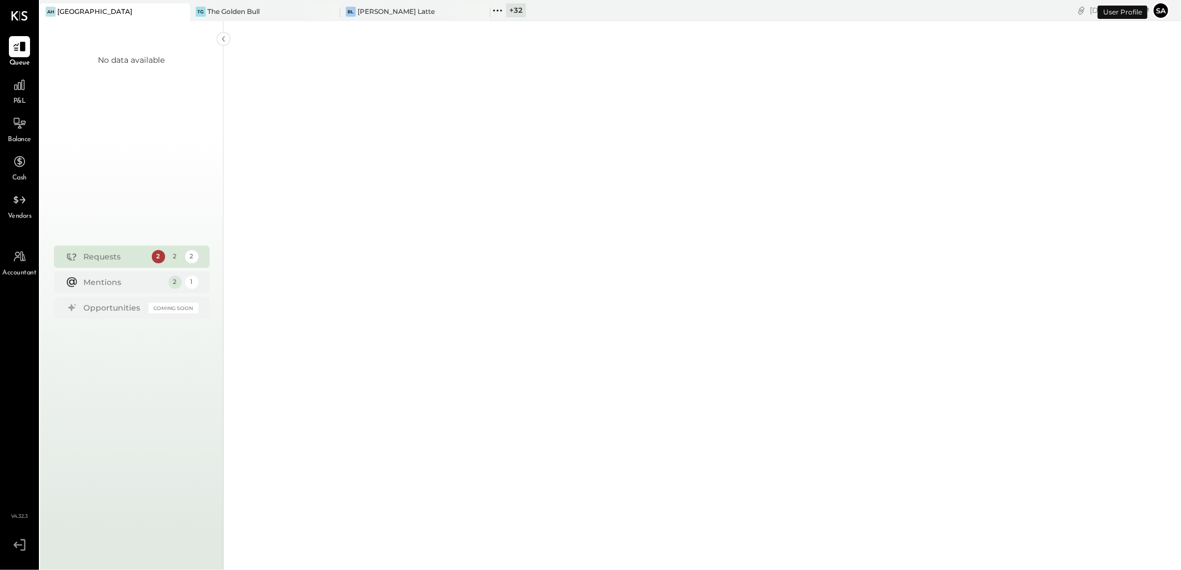
click at [511, 11] on div "+ 32" at bounding box center [516, 10] width 20 height 14
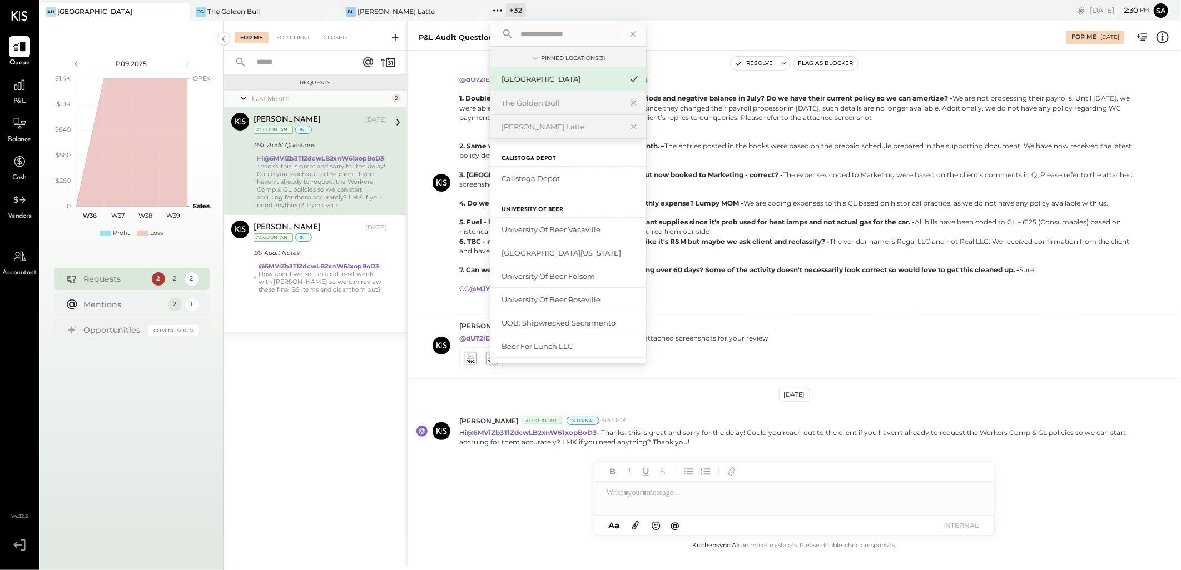
scroll to position [235, 0]
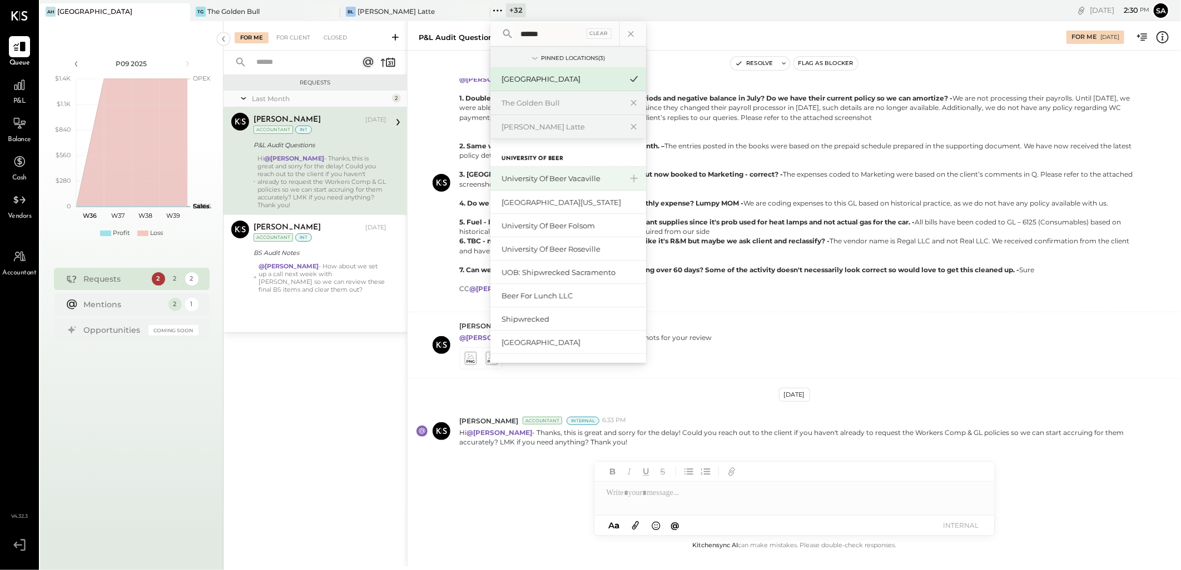
type input "******"
click at [578, 181] on div "University of Beer Vacaville" at bounding box center [561, 178] width 120 height 11
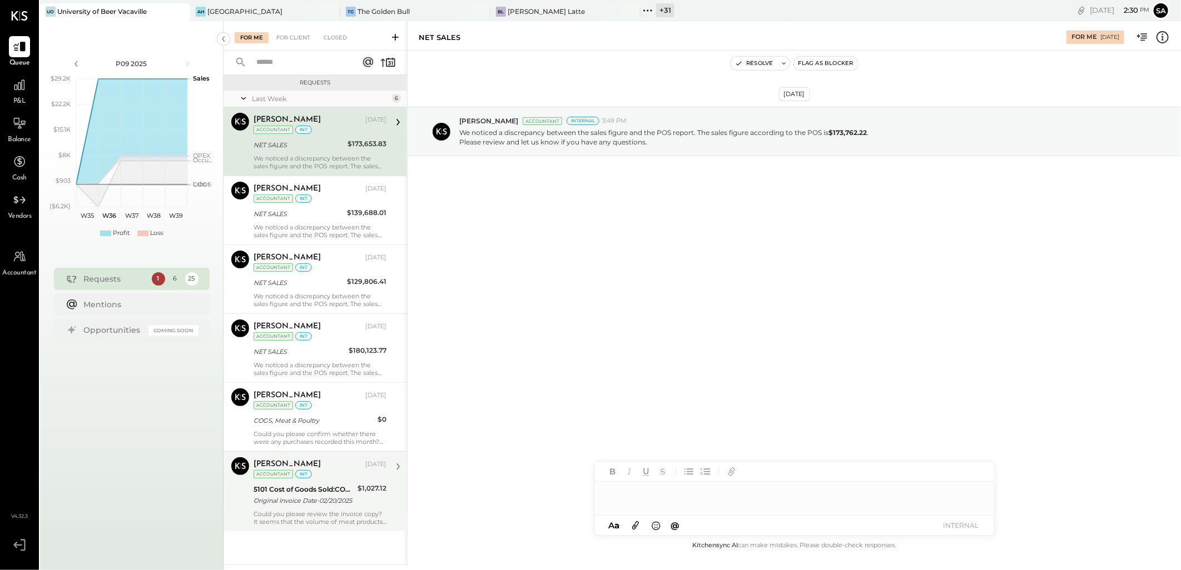
click at [301, 499] on div "Original Invoice Date-02/20/2025" at bounding box center [303, 500] width 101 height 11
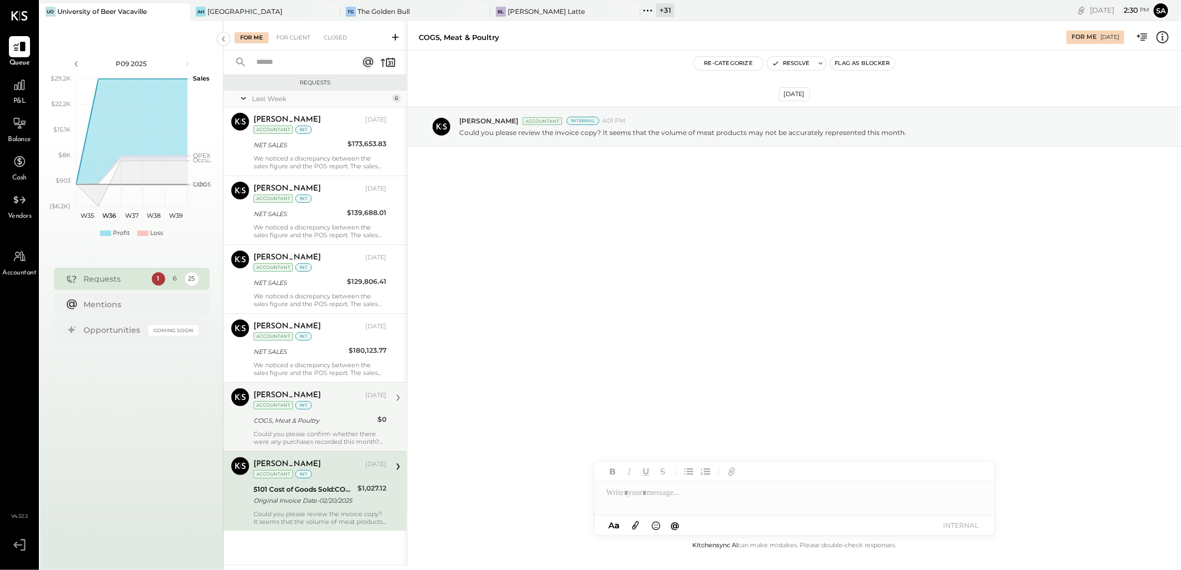
click at [320, 425] on div "COGS, Meat & Poultry" at bounding box center [313, 420] width 121 height 11
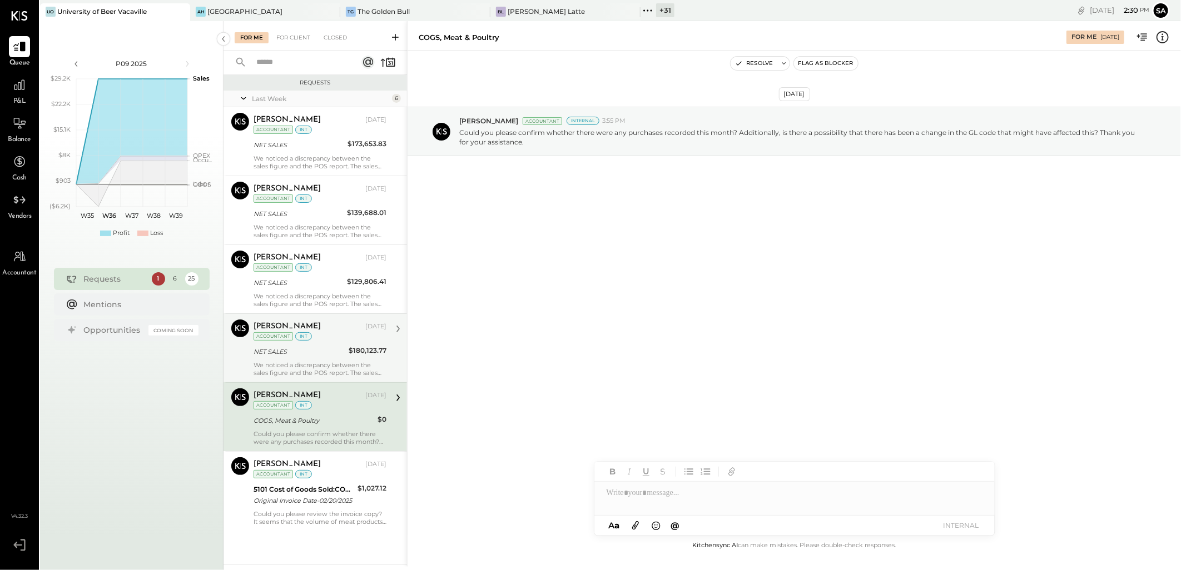
click at [296, 356] on div "NET SALES" at bounding box center [299, 351] width 92 height 11
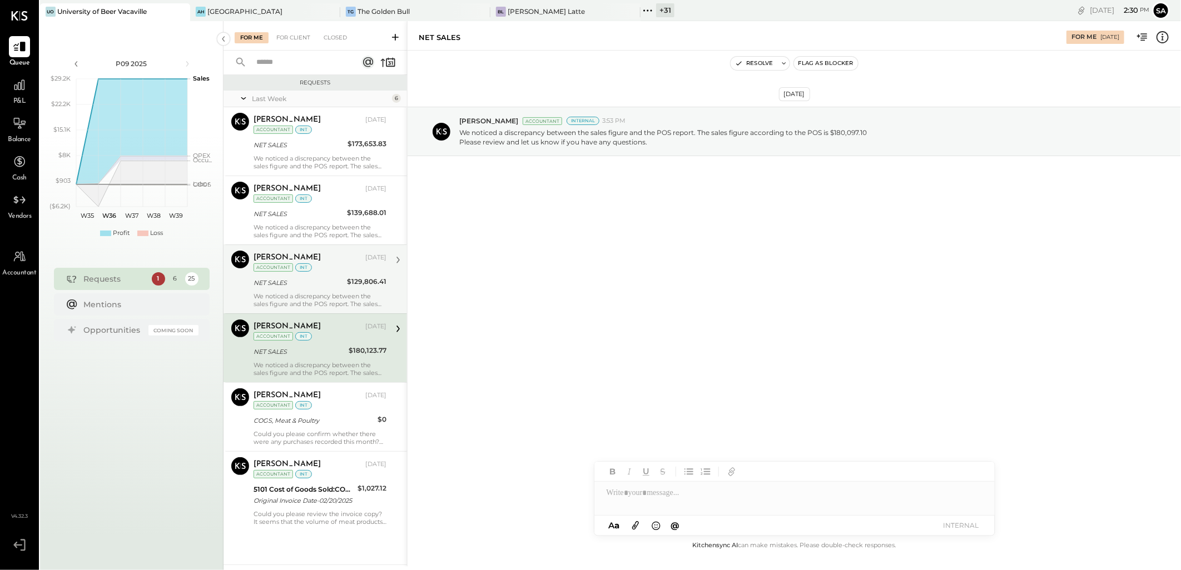
click at [311, 285] on div "NET SALES" at bounding box center [298, 282] width 90 height 11
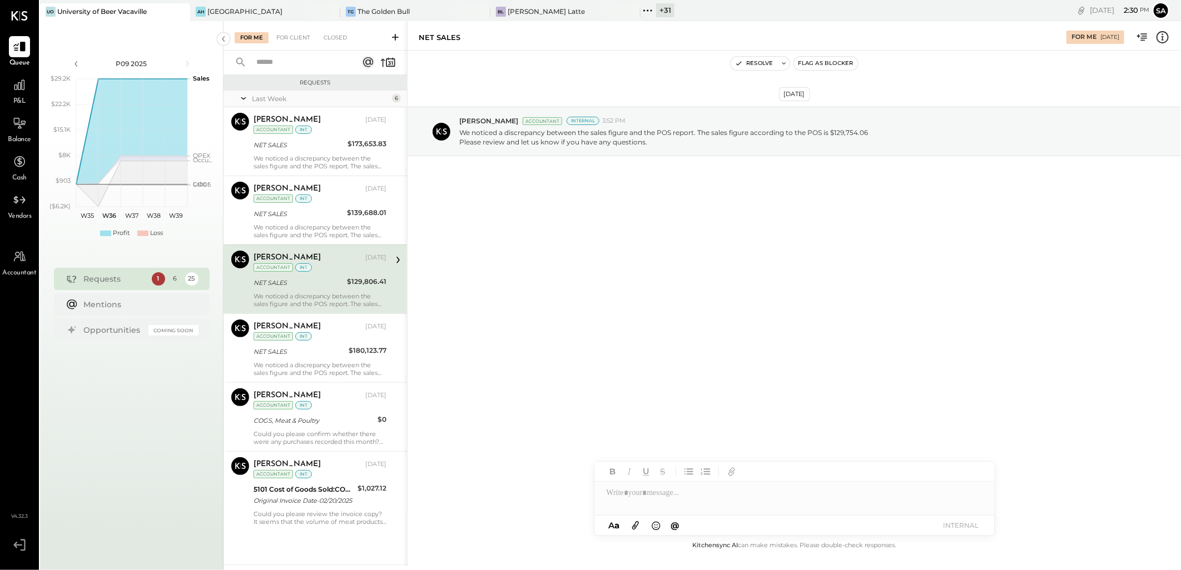
click at [311, 285] on div "NET SALES" at bounding box center [298, 282] width 90 height 11
click at [315, 353] on div "NET SALES" at bounding box center [299, 351] width 92 height 11
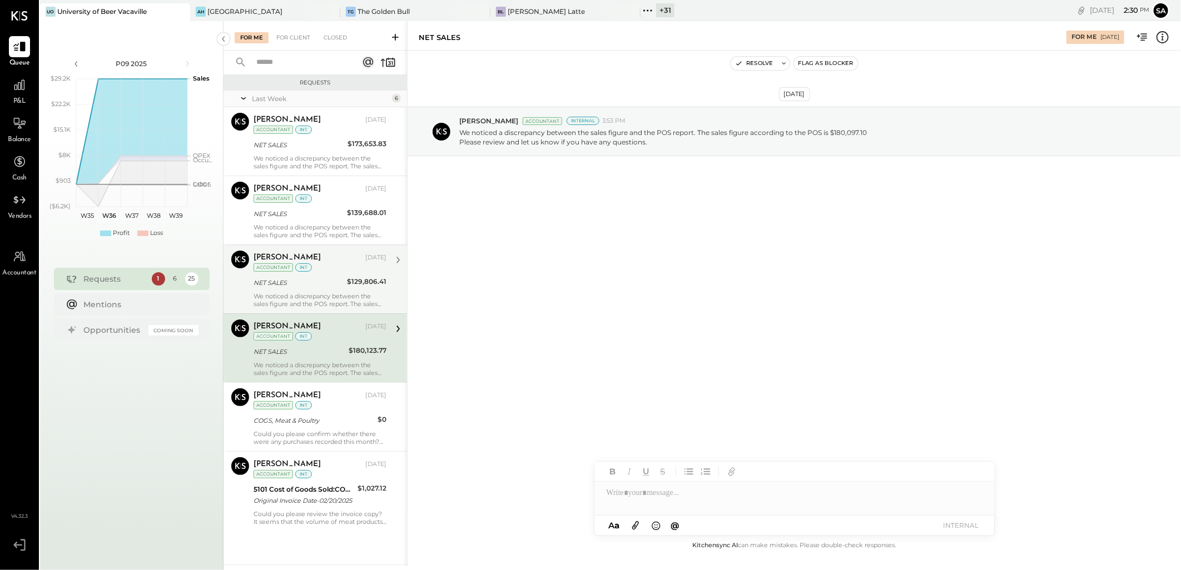
click at [322, 285] on div "NET SALES" at bounding box center [298, 282] width 90 height 11
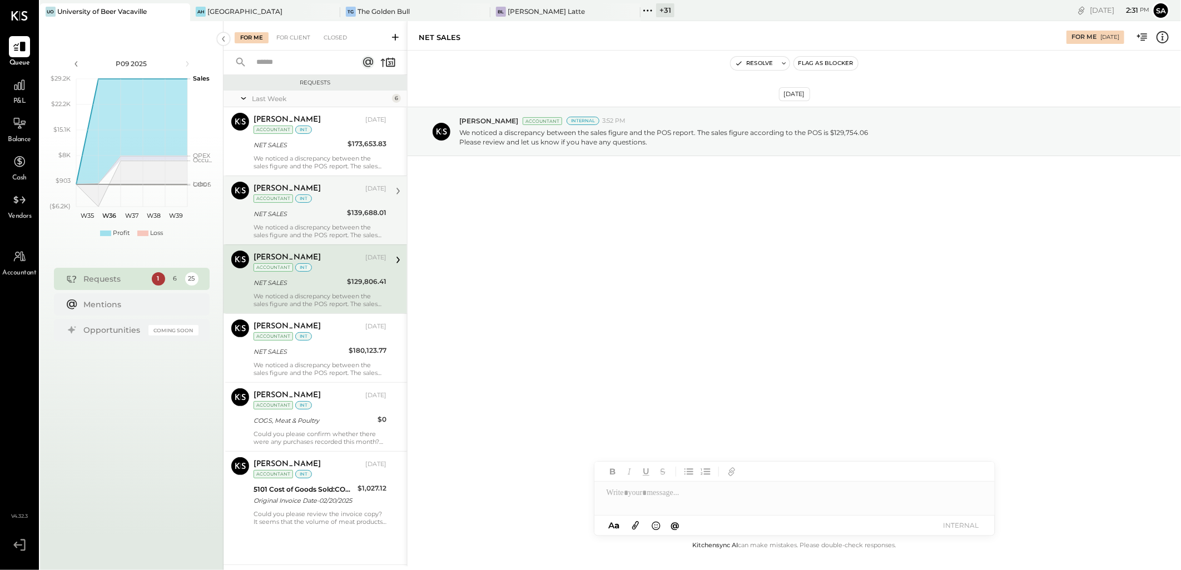
click at [319, 214] on div "NET SALES" at bounding box center [298, 213] width 90 height 11
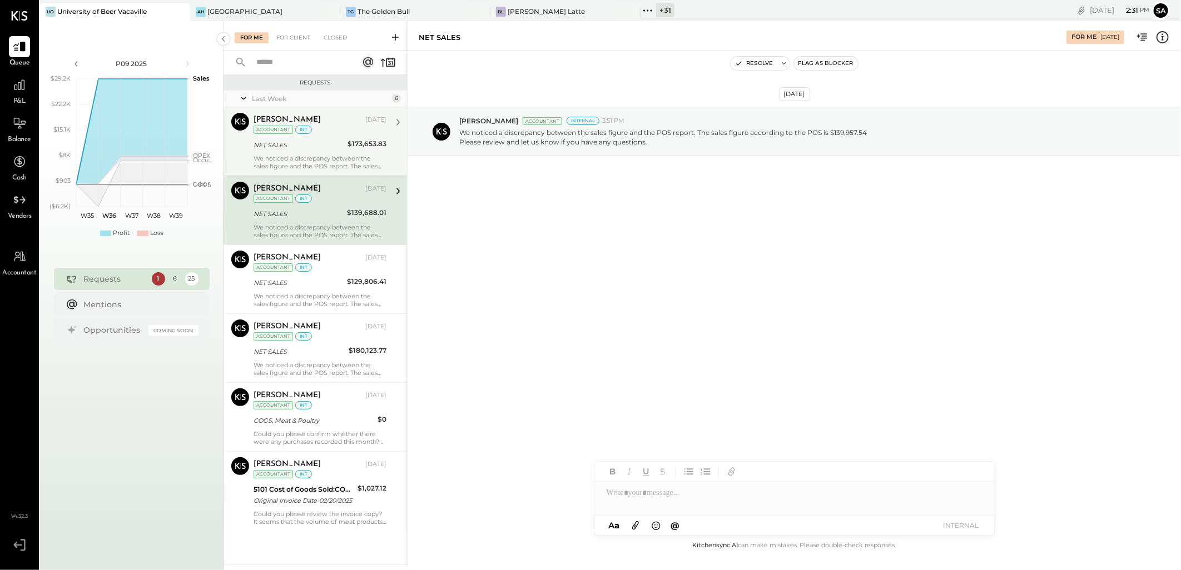
click at [330, 156] on div "We noticed a discrepancy between the sales figure and the POS report. The sales…" at bounding box center [319, 163] width 133 height 16
